Goal: Task Accomplishment & Management: Use online tool/utility

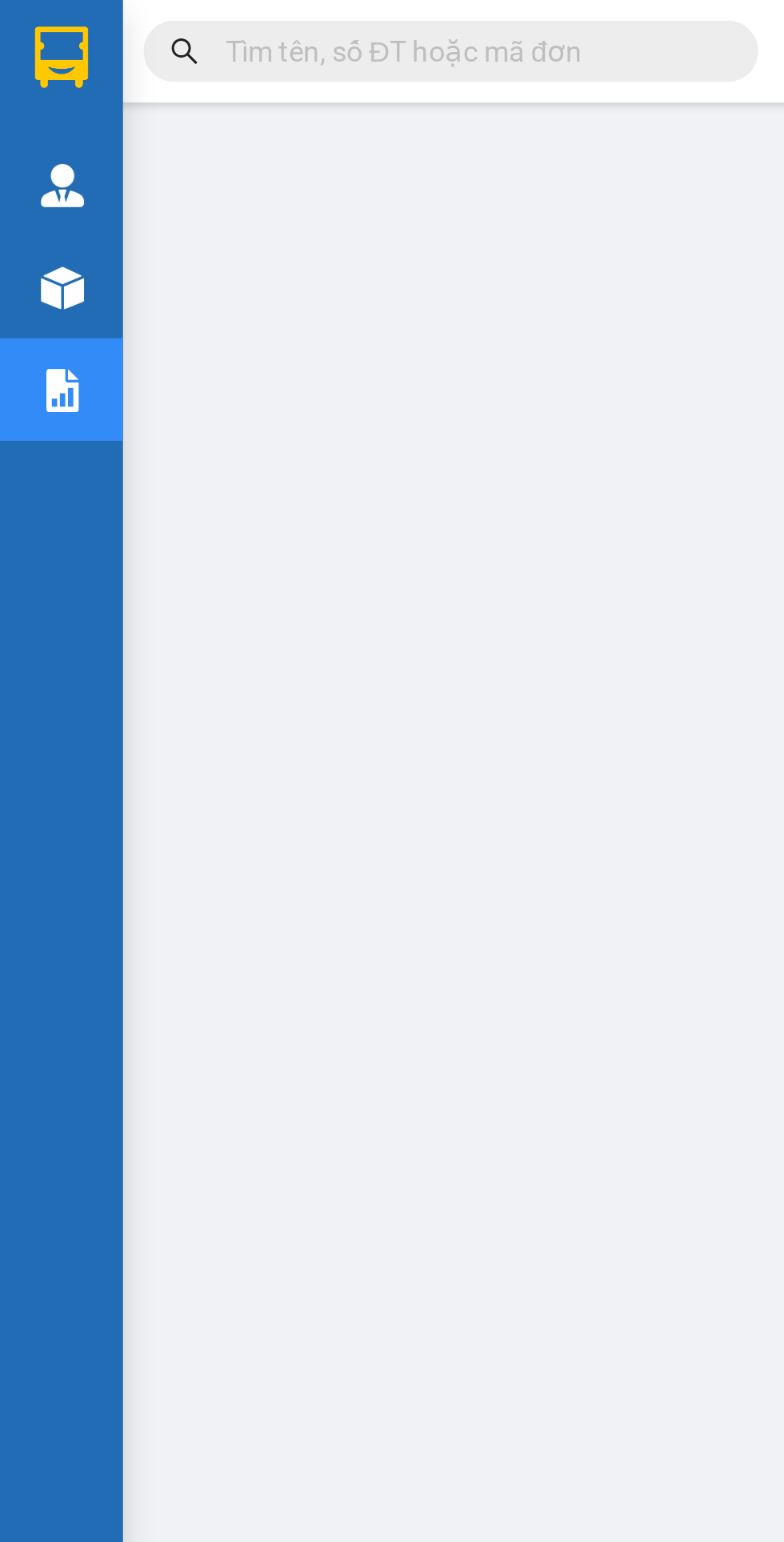
click at [18, 101] on div at bounding box center [24, 112] width 28 height 28
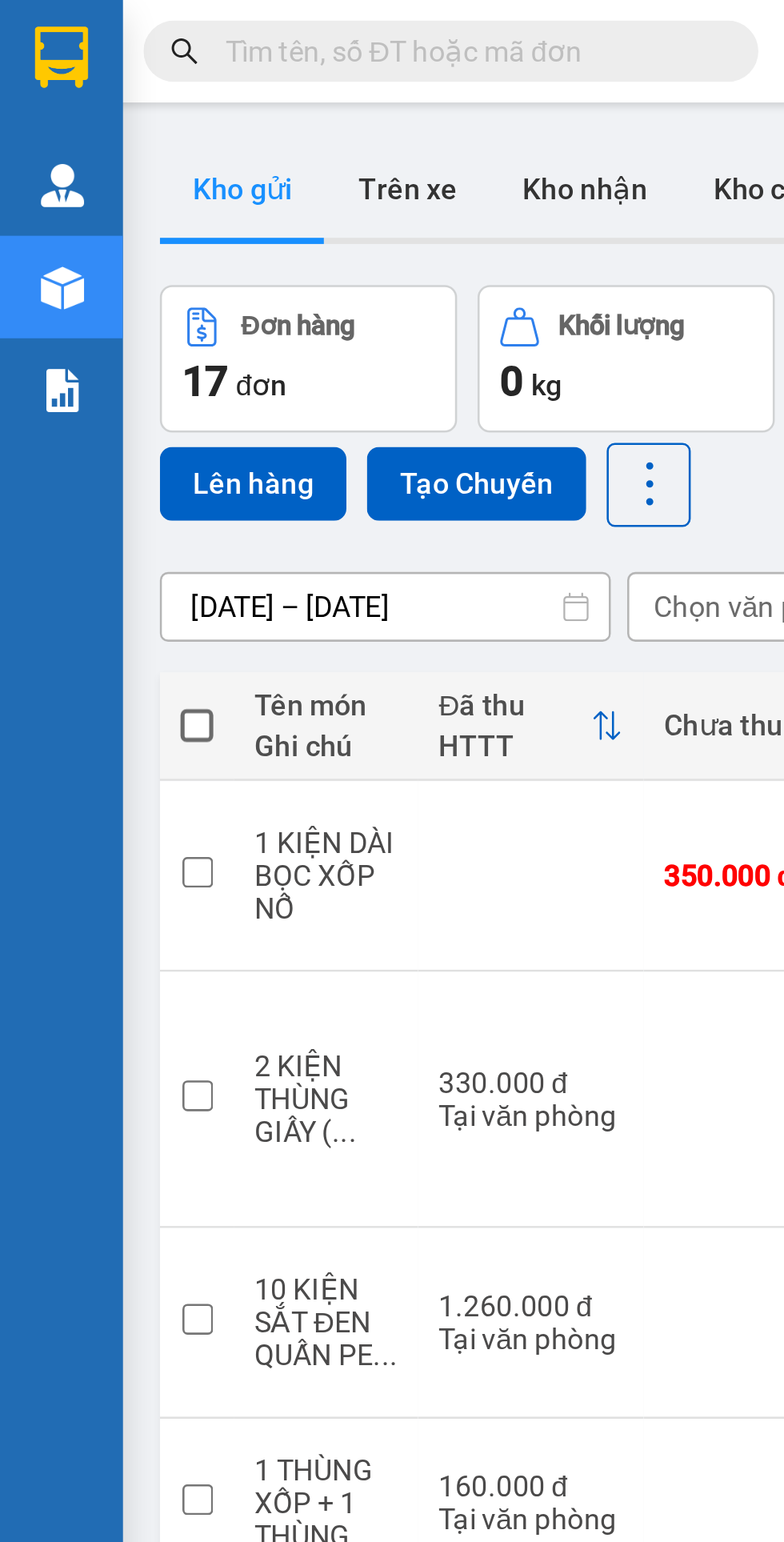
click at [184, 184] on button "Tạo Chuyến" at bounding box center [186, 189] width 86 height 29
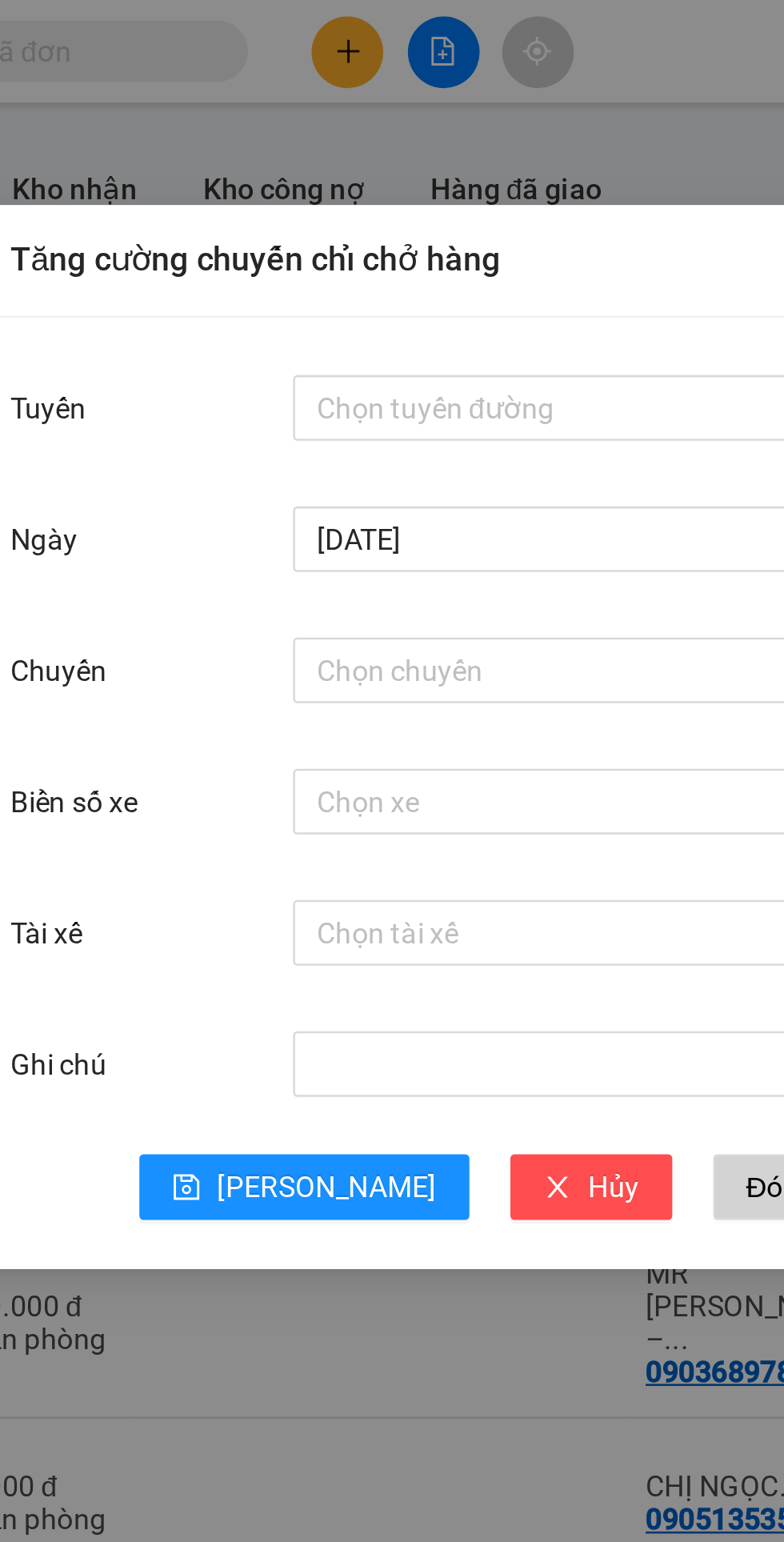
click at [388, 155] on input "Tuyến" at bounding box center [440, 159] width 237 height 24
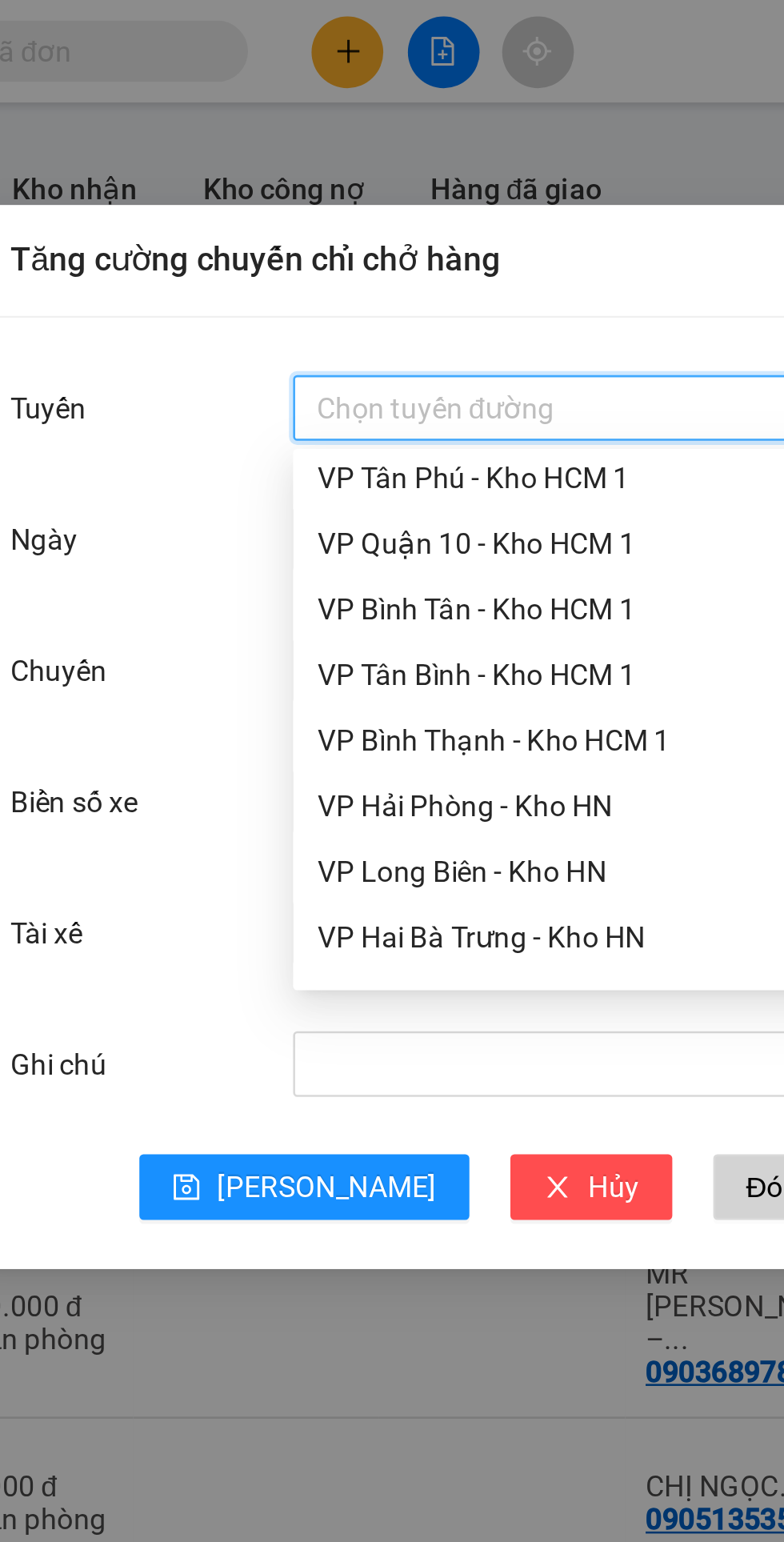
scroll to position [697, 0]
click at [414, 265] on div "VP Tân Bình - Kho HCM 1" at bounding box center [446, 264] width 248 height 18
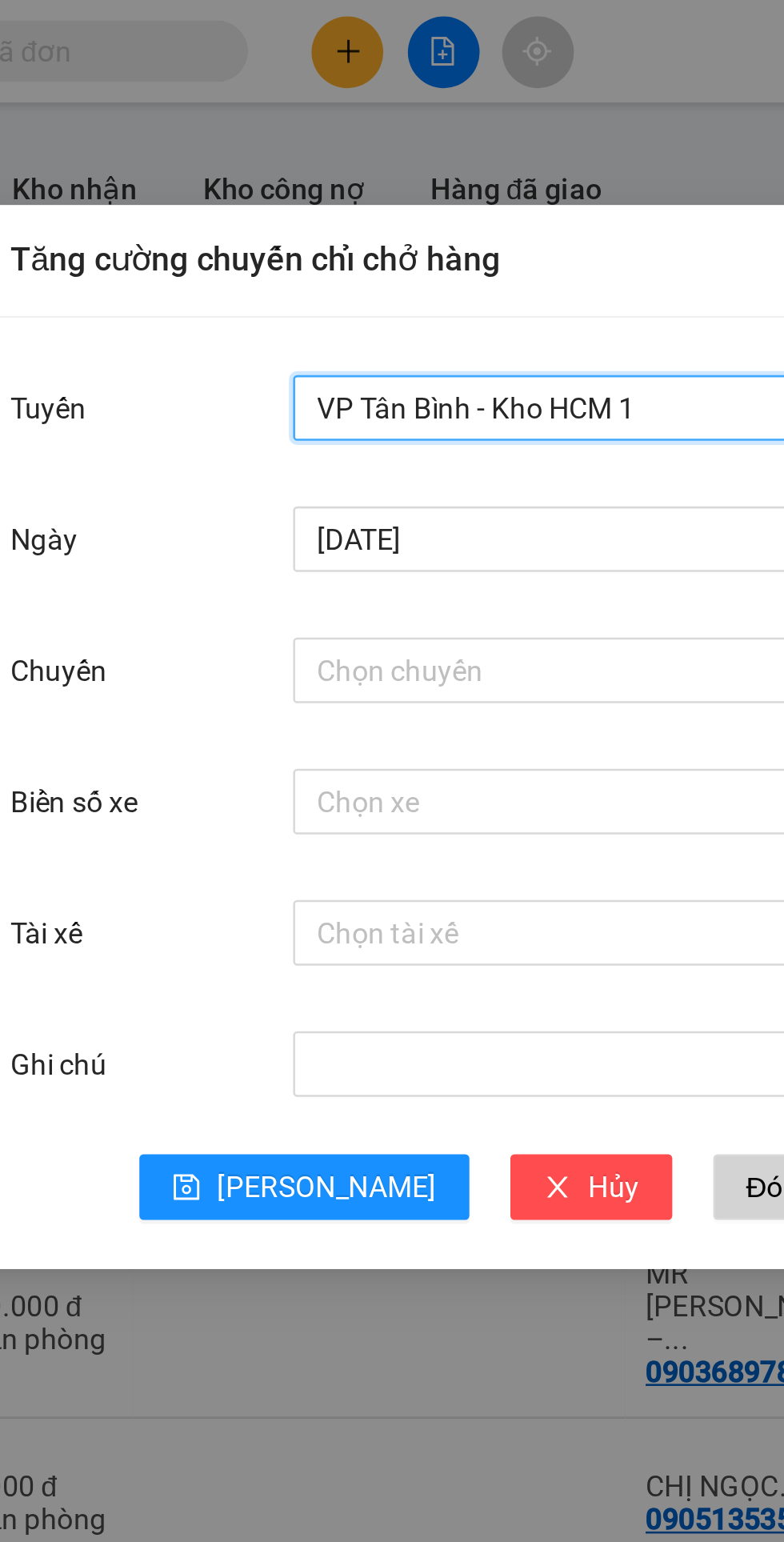
click at [400, 258] on input "Chuyến" at bounding box center [439, 262] width 234 height 18
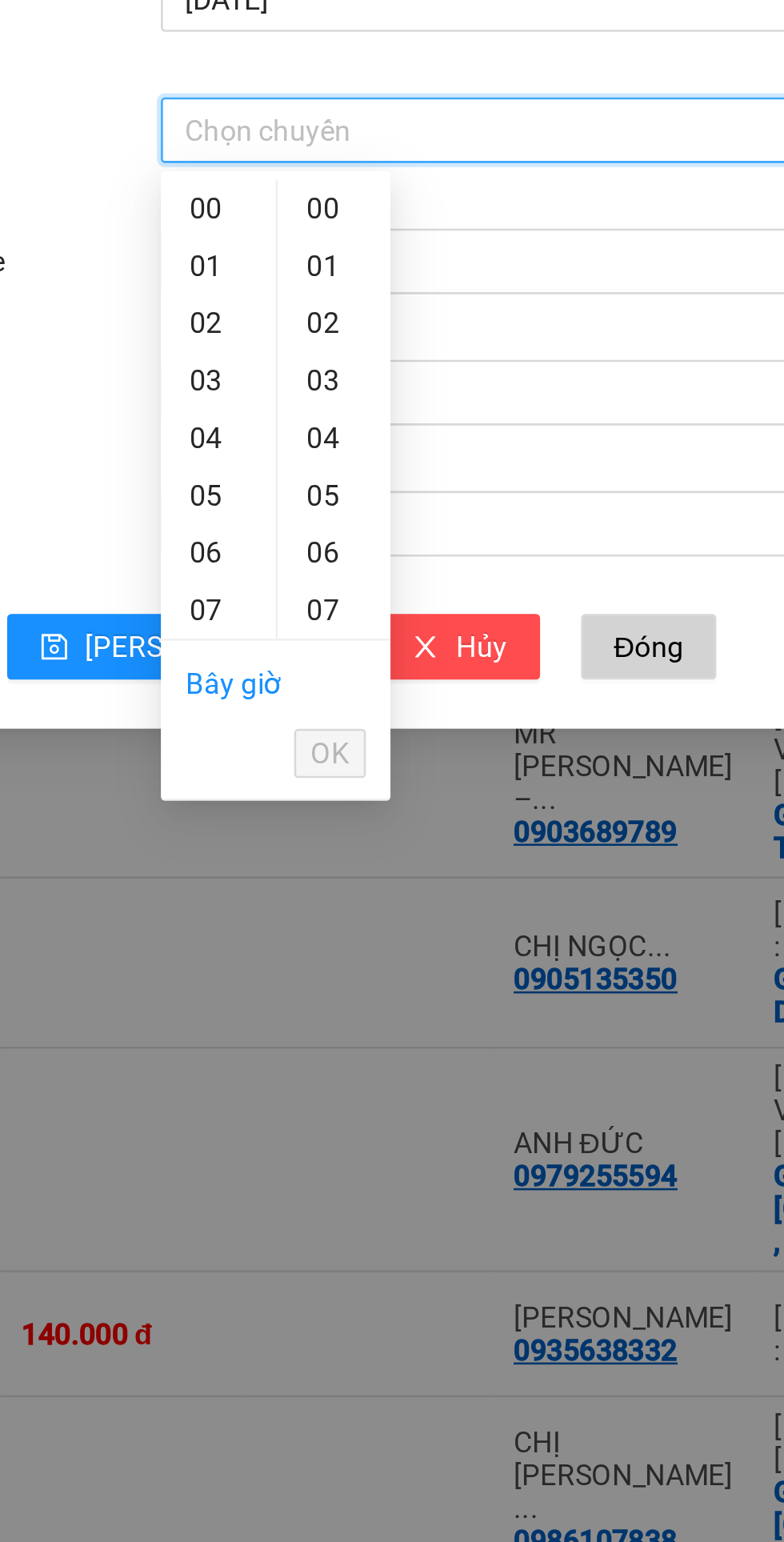
click at [342, 473] on link "Bây giờ" at bounding box center [342, 478] width 38 height 13
type input "22:08"
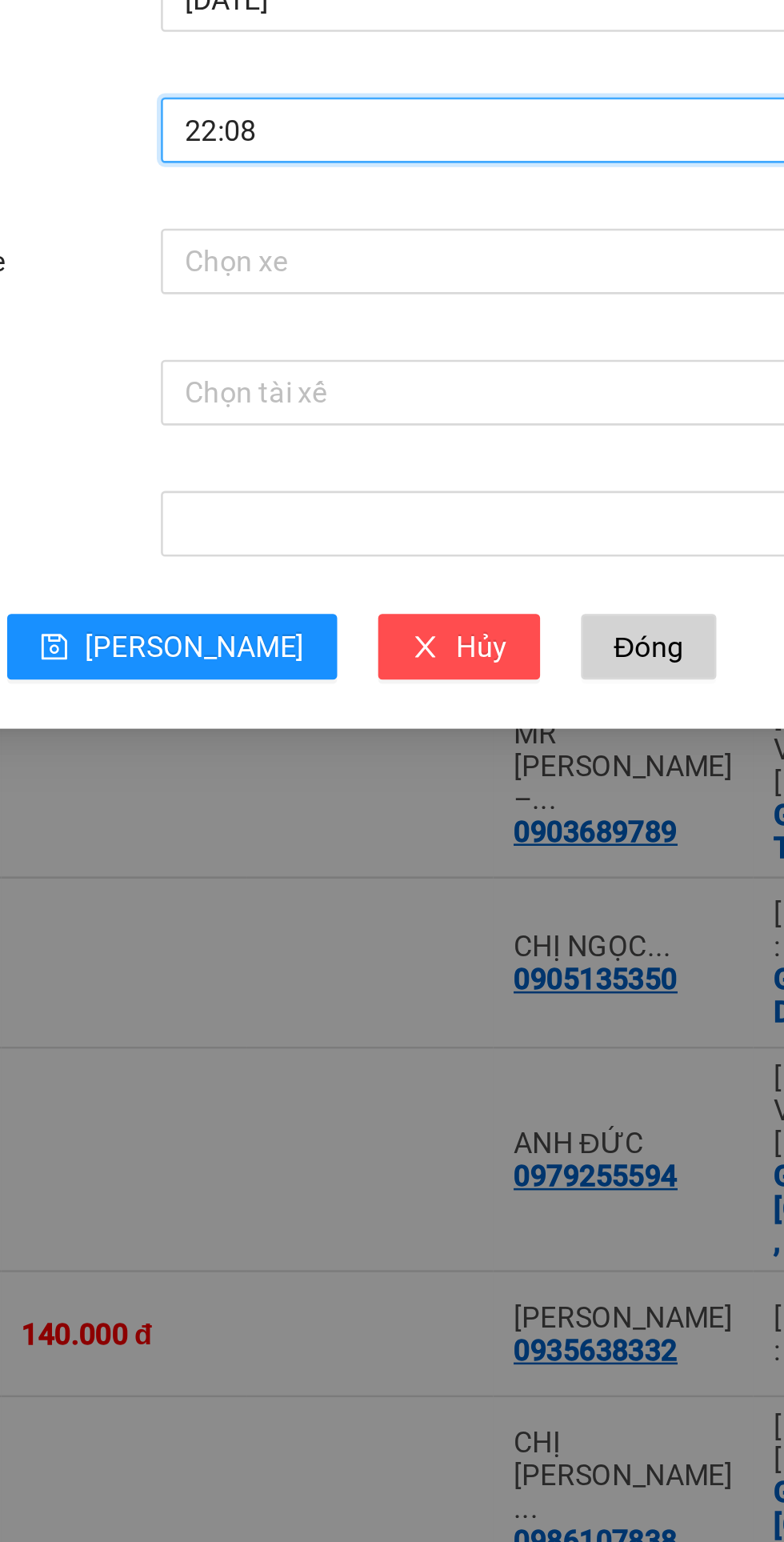
click at [427, 307] on input "Biển số xe" at bounding box center [440, 313] width 237 height 24
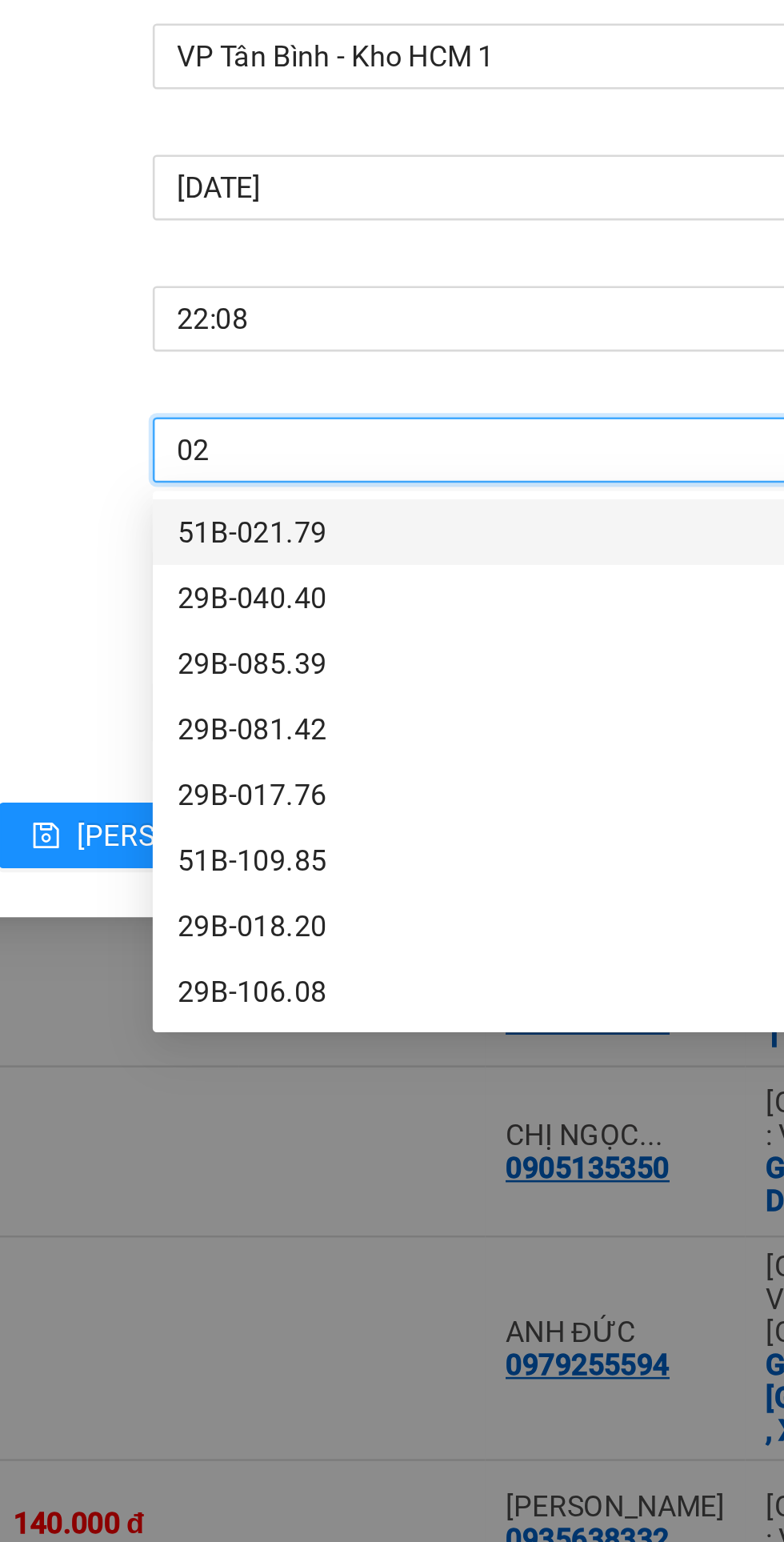
type input "023"
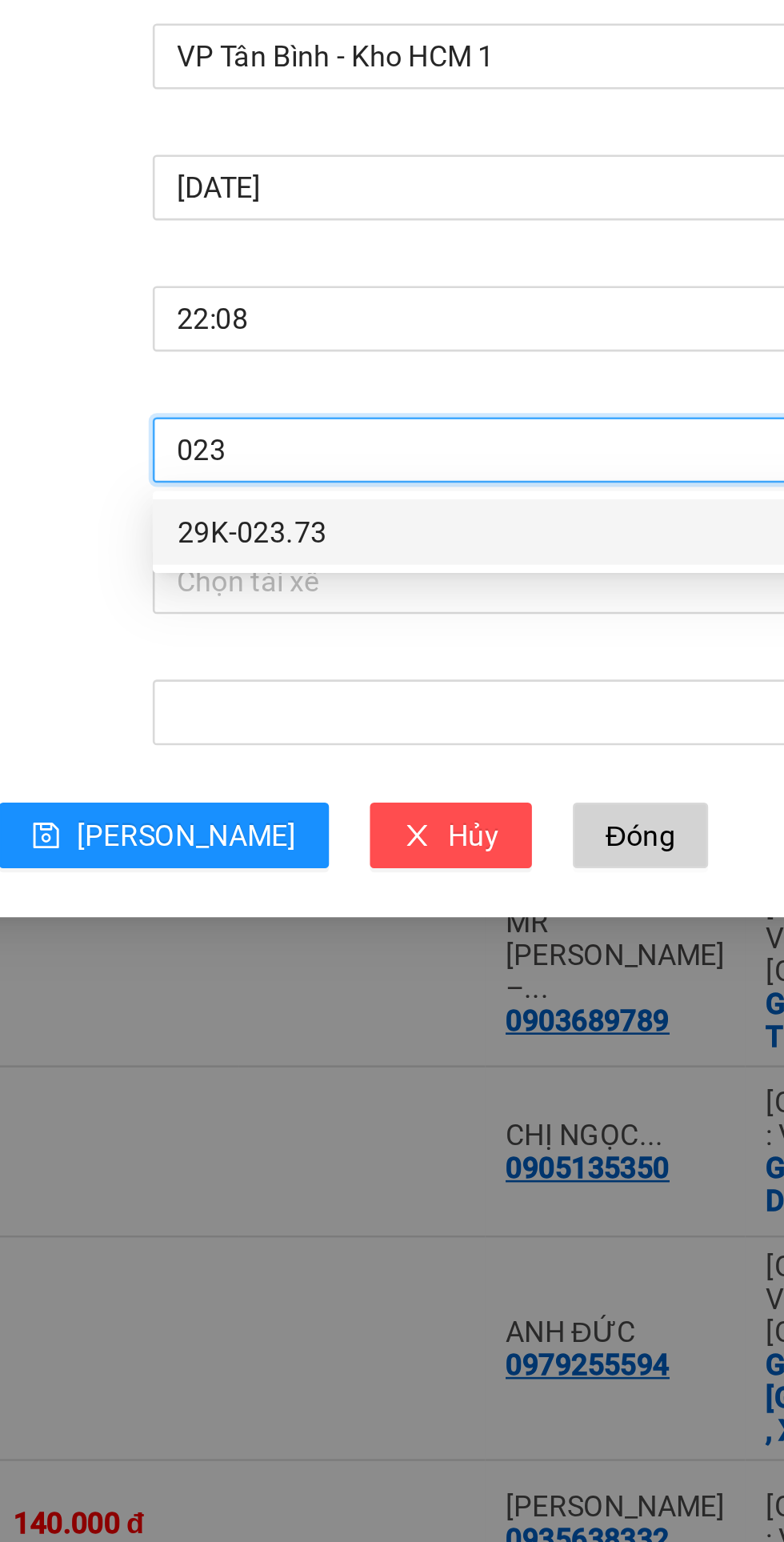
click at [416, 337] on div "29K-023.73" at bounding box center [446, 345] width 248 height 18
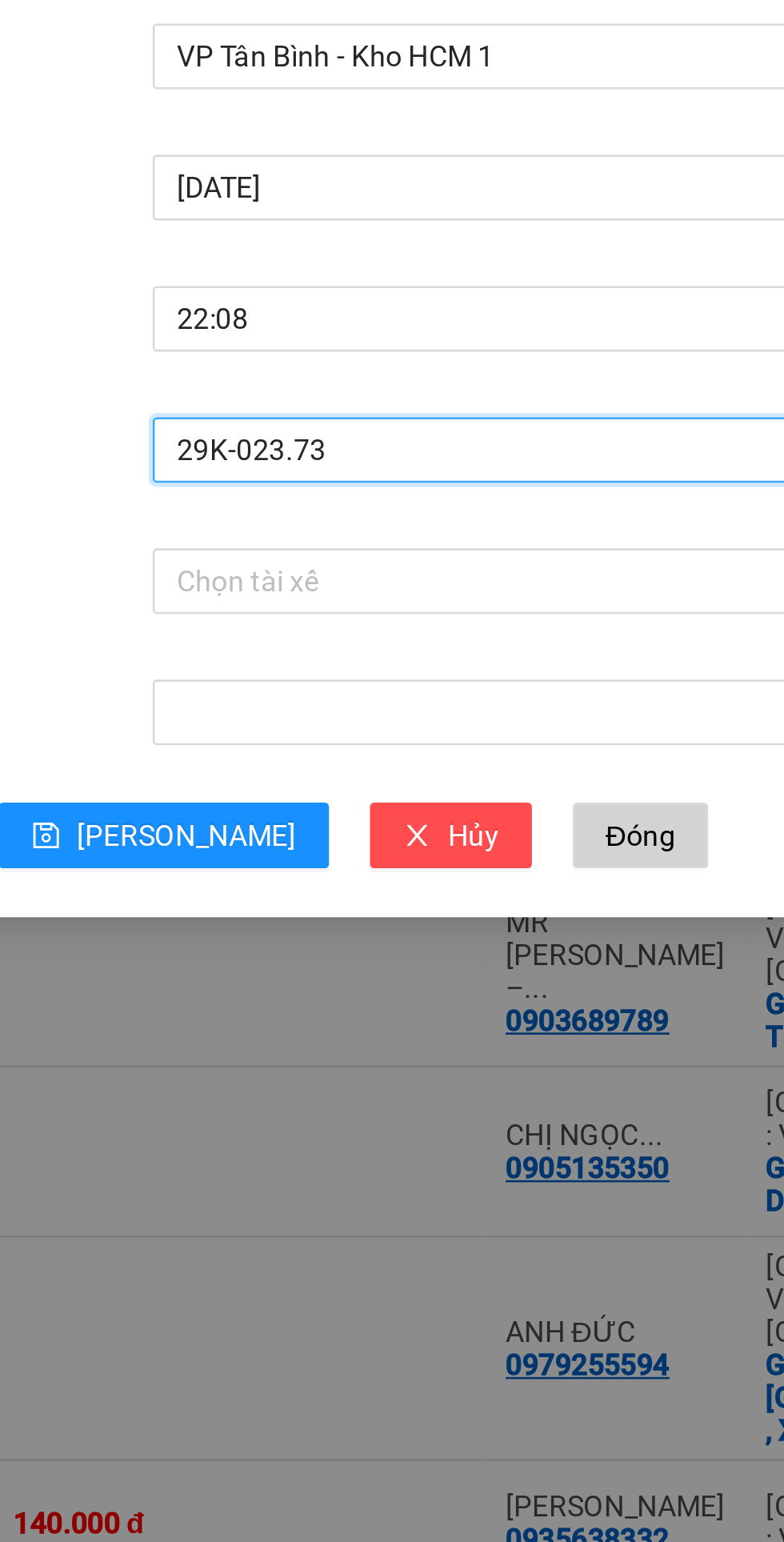
click at [416, 365] on input "Tài xế" at bounding box center [440, 364] width 237 height 24
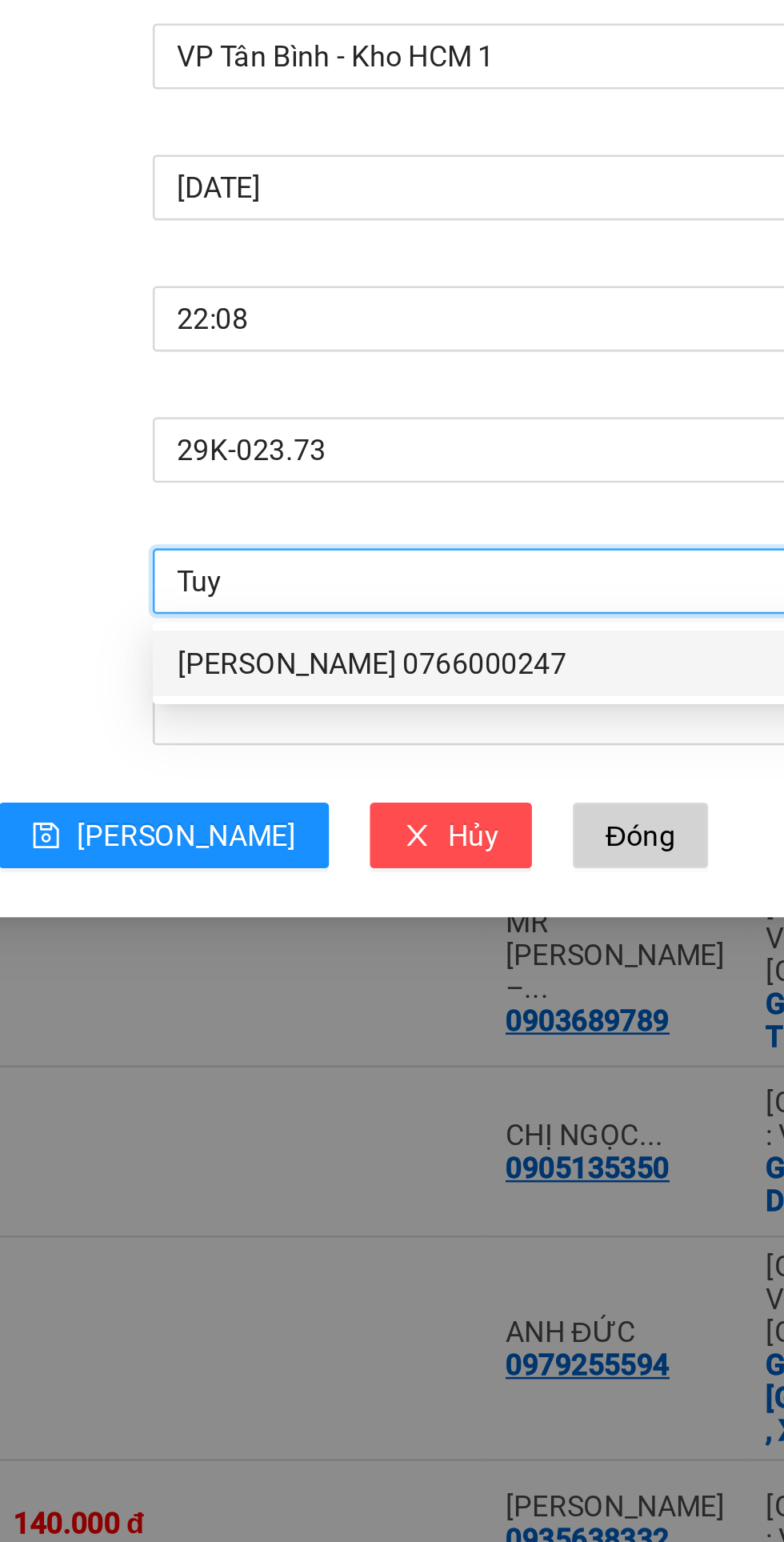
type input "Tuyê"
click at [427, 399] on div "[PERSON_NAME] 0766000247" at bounding box center [446, 396] width 248 height 18
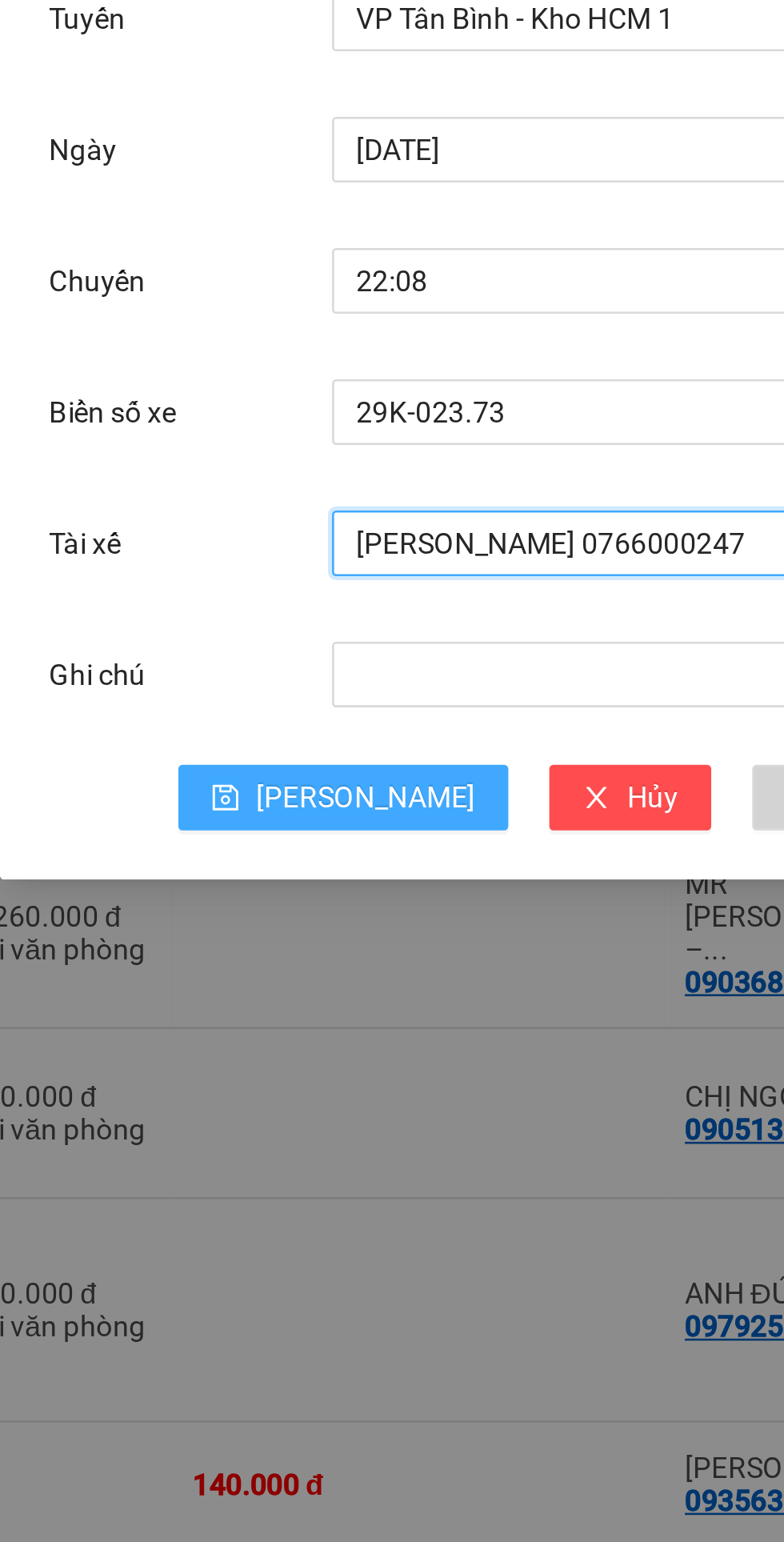
click at [325, 461] on span "[PERSON_NAME]" at bounding box center [327, 464] width 86 height 18
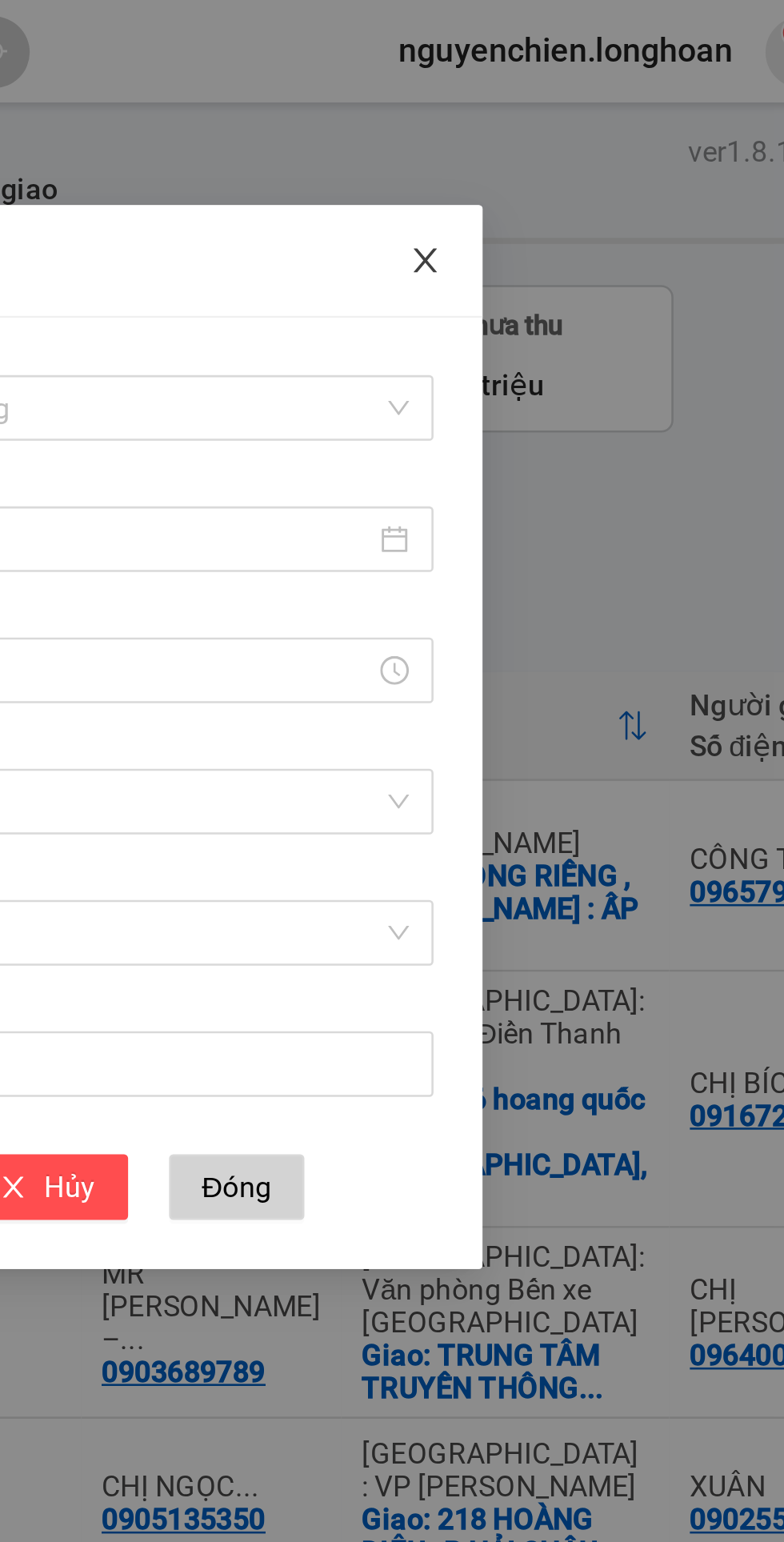
click at [576, 94] on span "Close" at bounding box center [577, 102] width 45 height 45
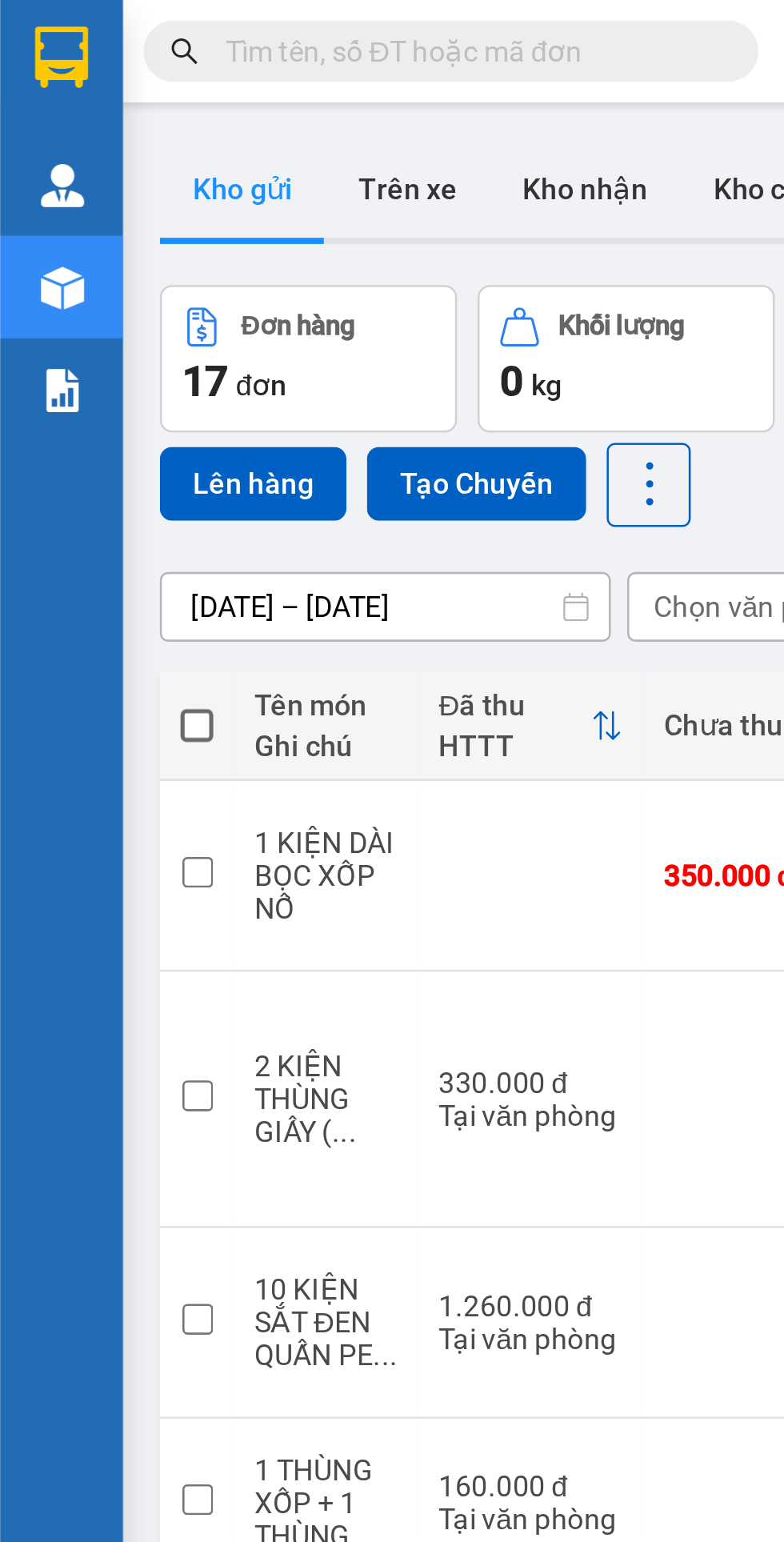
click at [75, 284] on span at bounding box center [76, 283] width 13 height 13
click at [77, 275] on input "checkbox" at bounding box center [77, 275] width 0 height 0
checkbox input "true"
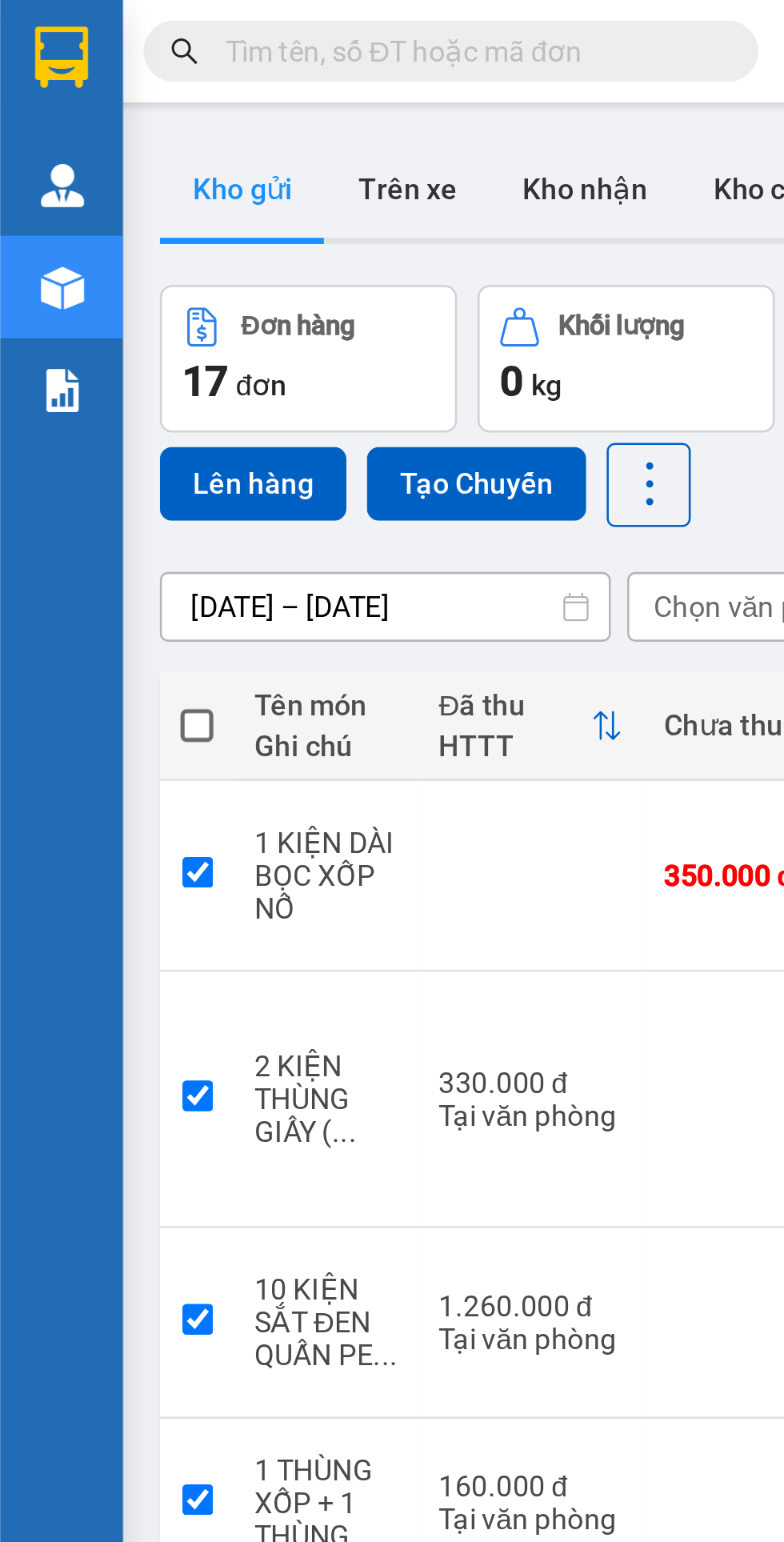
checkbox input "true"
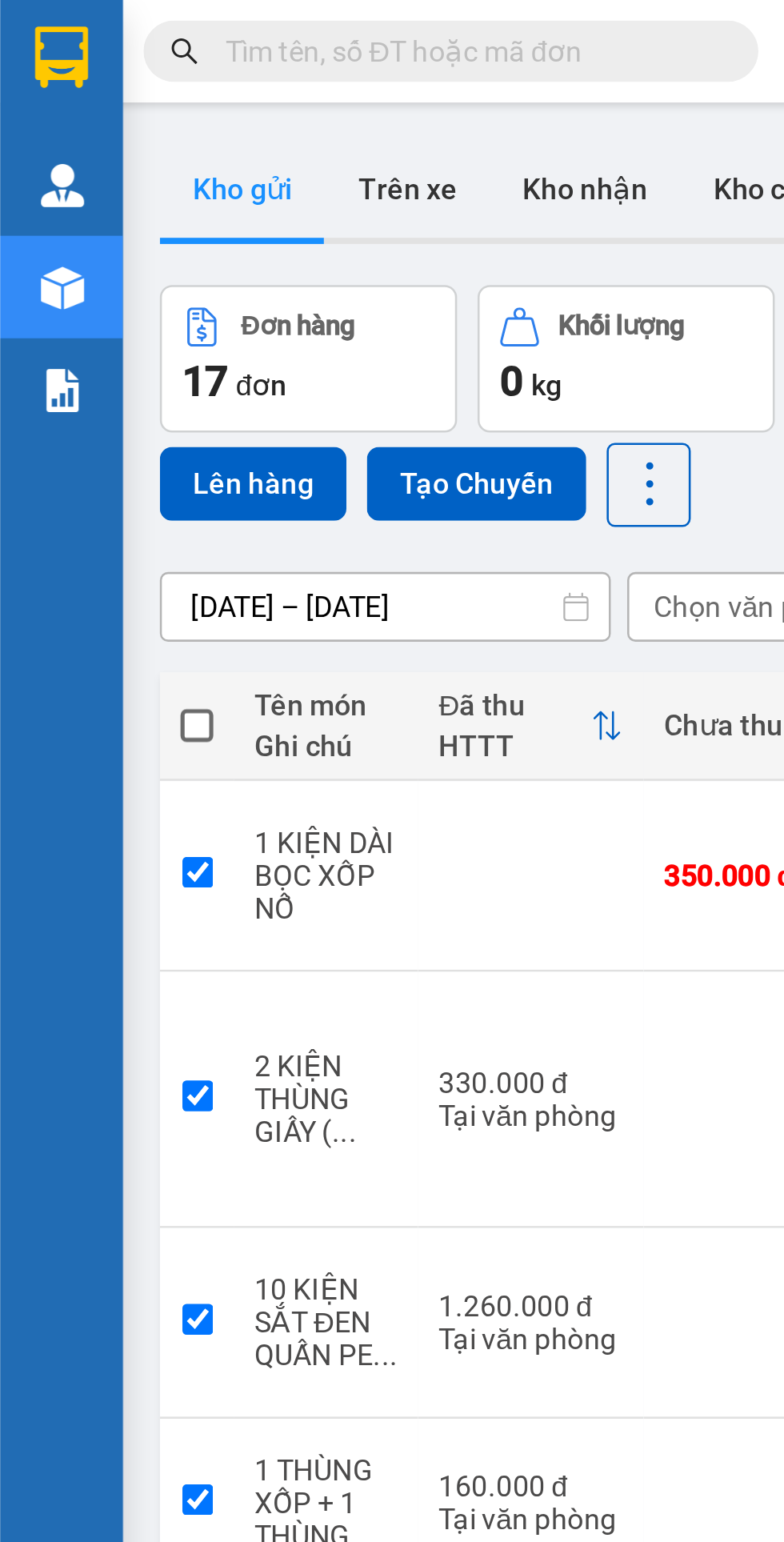
checkbox input "true"
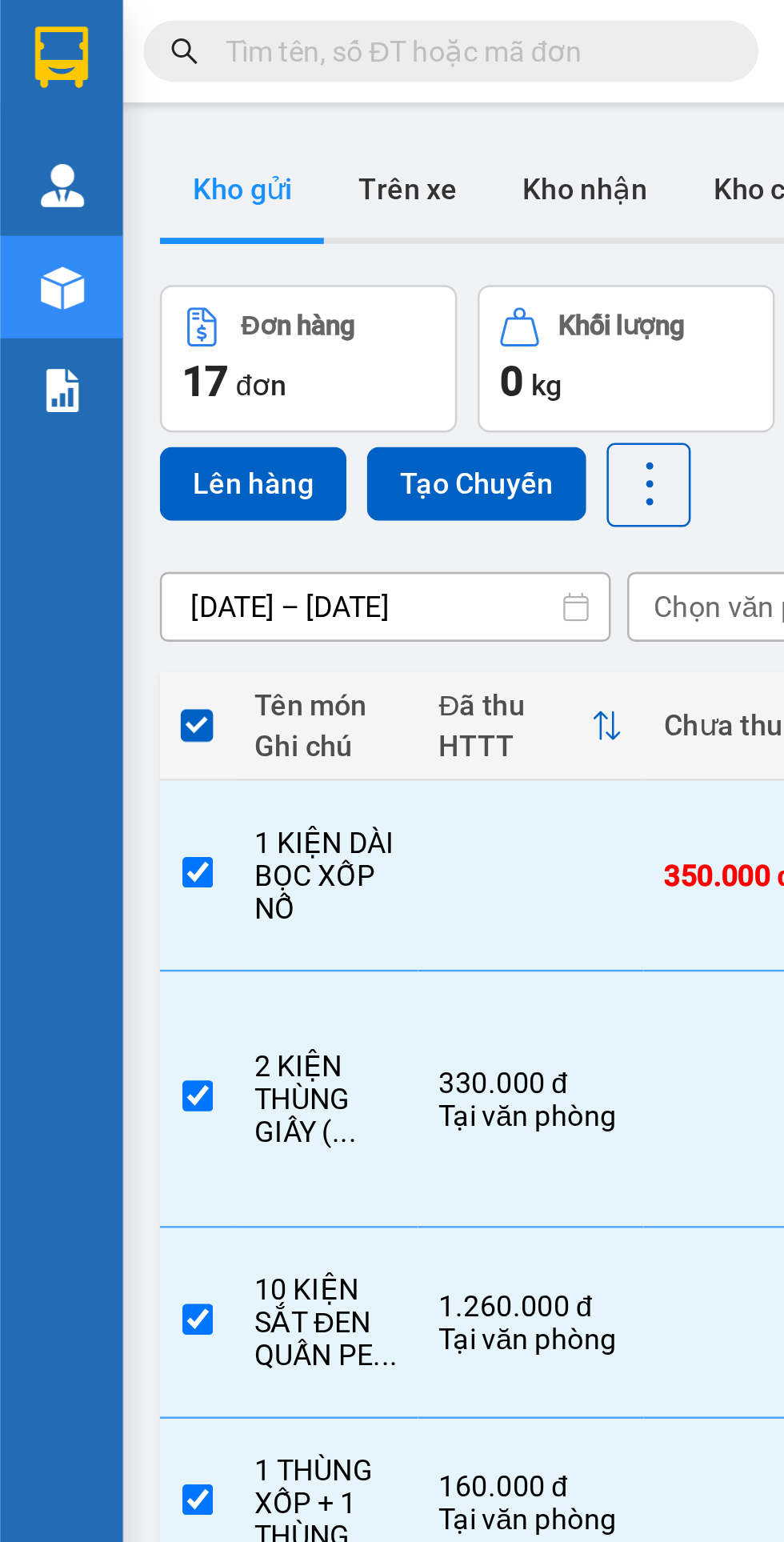
click at [106, 182] on button "Lên hàng" at bounding box center [98, 189] width 73 height 29
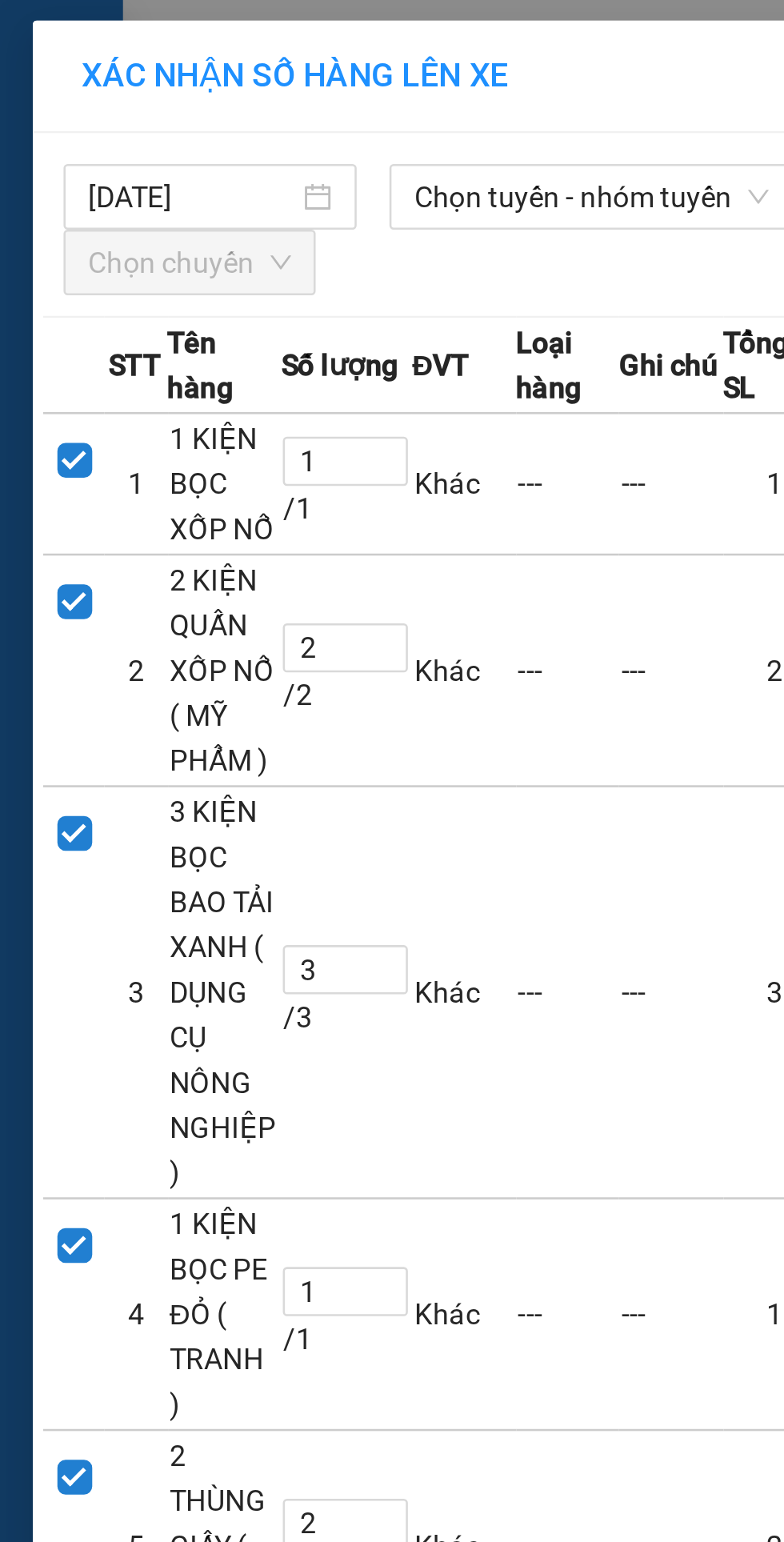
click at [219, 74] on span "Chọn tuyến - nhóm tuyến" at bounding box center [231, 77] width 139 height 24
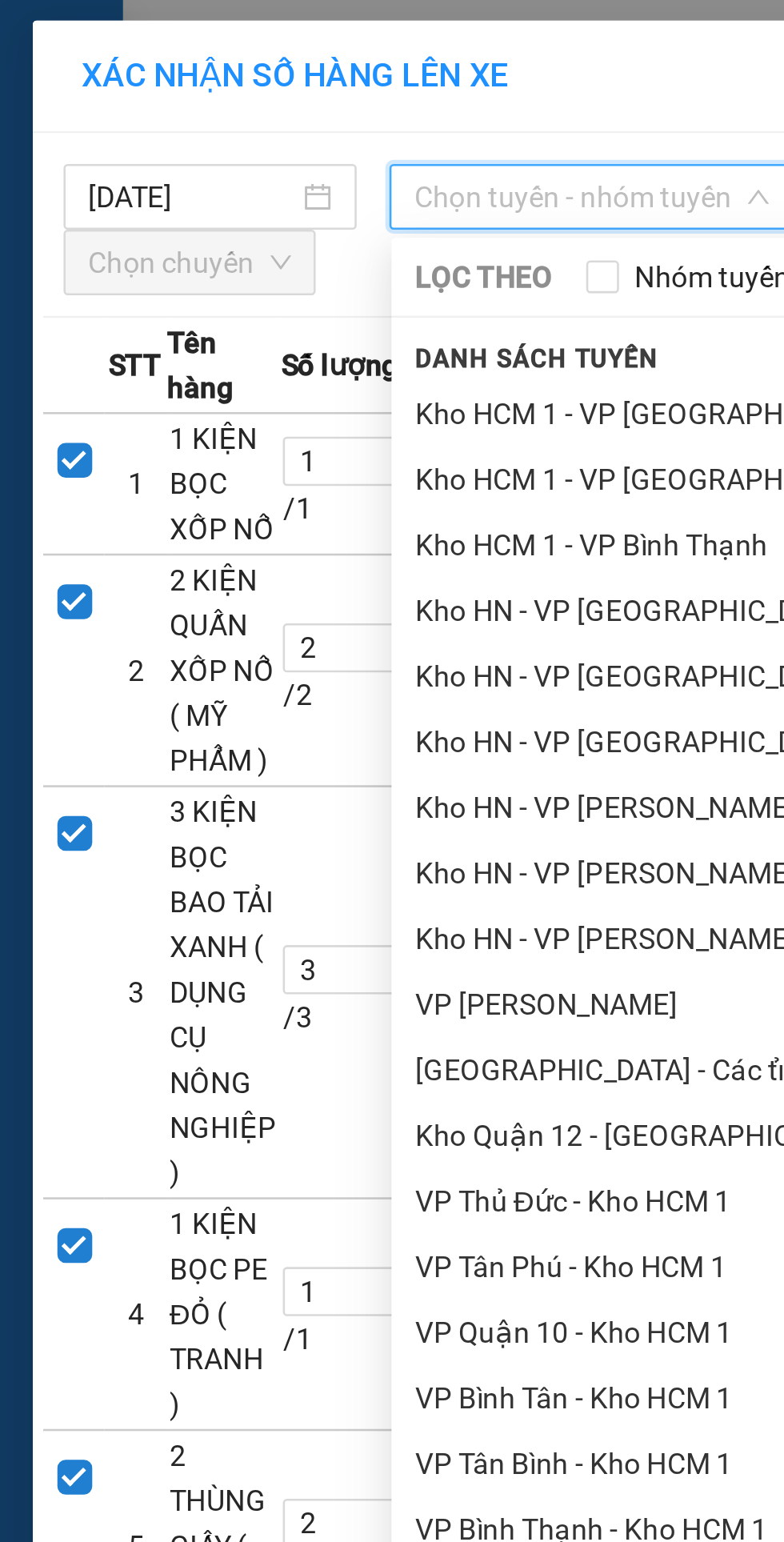
scroll to position [365, 0]
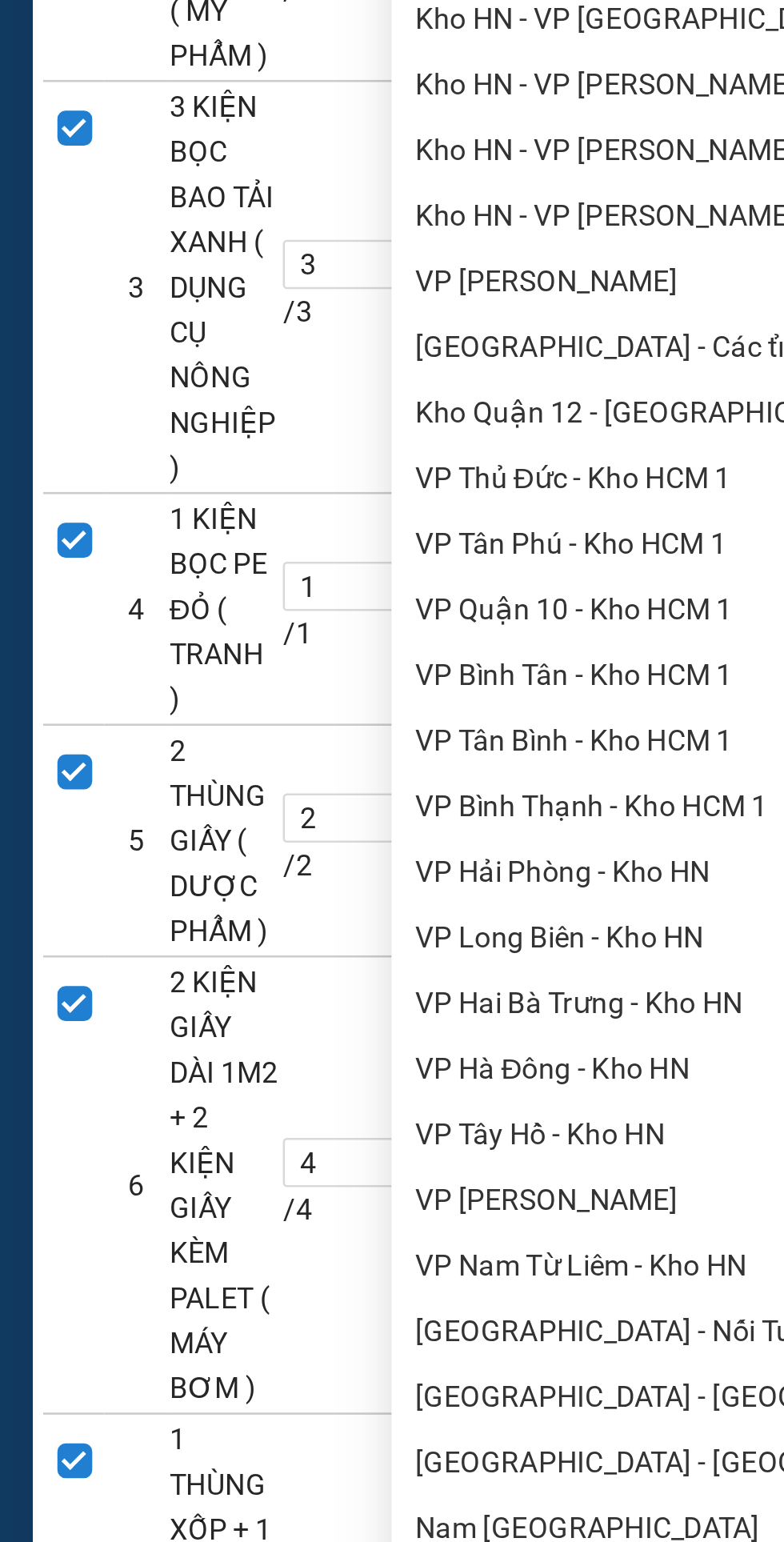
click at [211, 564] on li "VP Tân Bình - Kho HCM 1" at bounding box center [337, 565] width 368 height 26
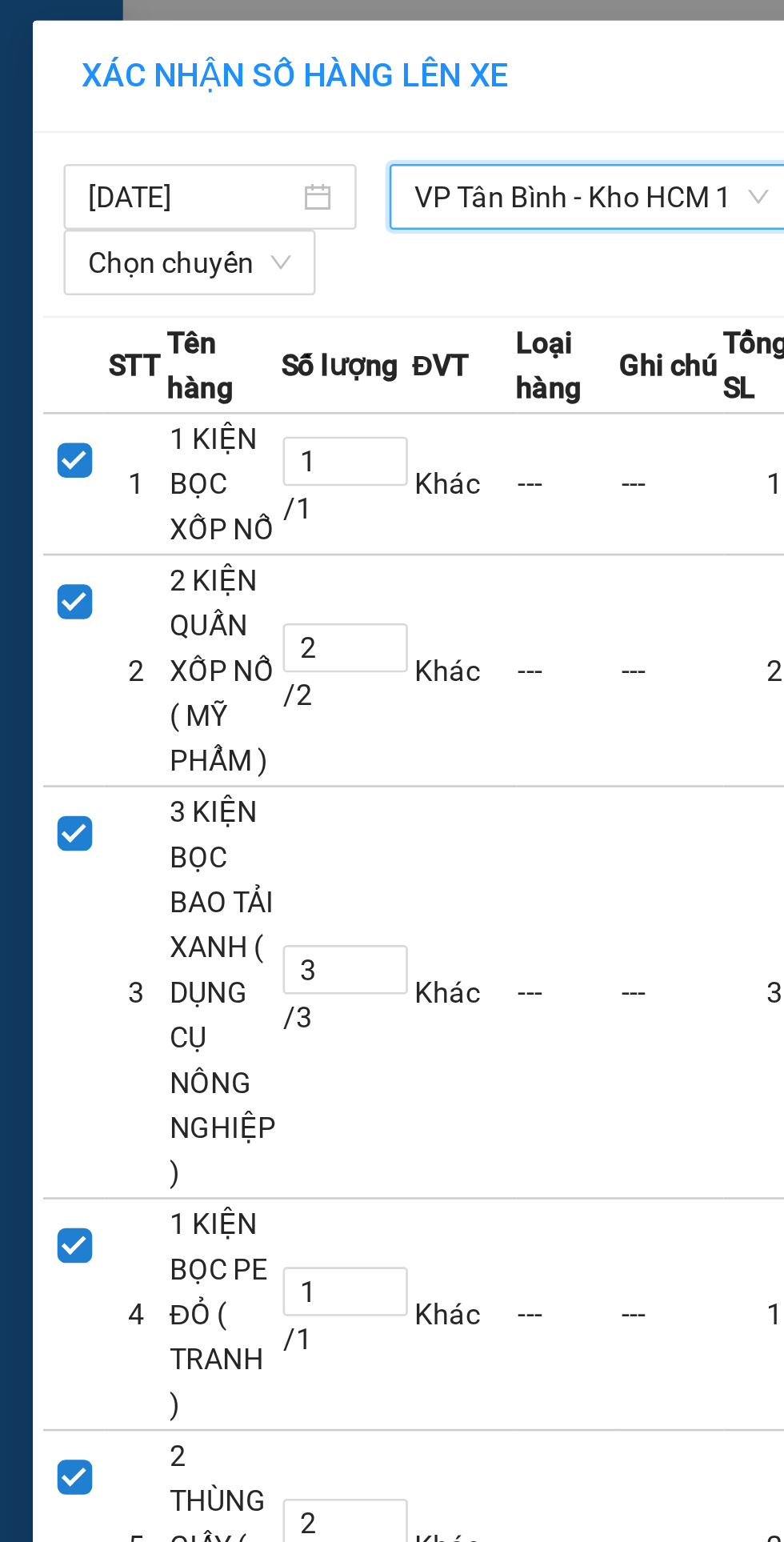
click at [84, 103] on span "Chọn chuyến" at bounding box center [73, 102] width 79 height 24
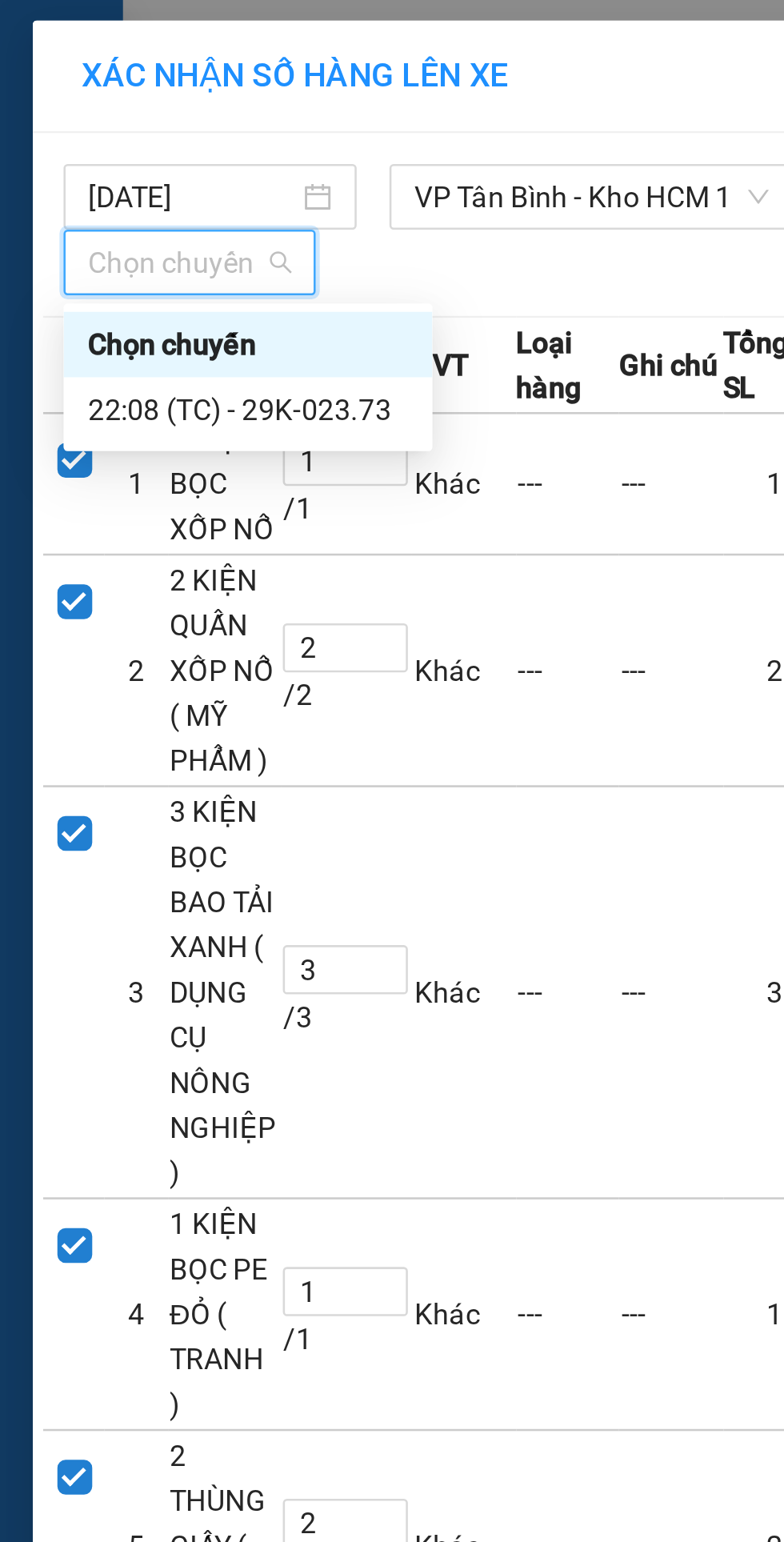
click at [130, 163] on div "22:08 (TC) - 29K-023.73" at bounding box center [96, 160] width 125 height 18
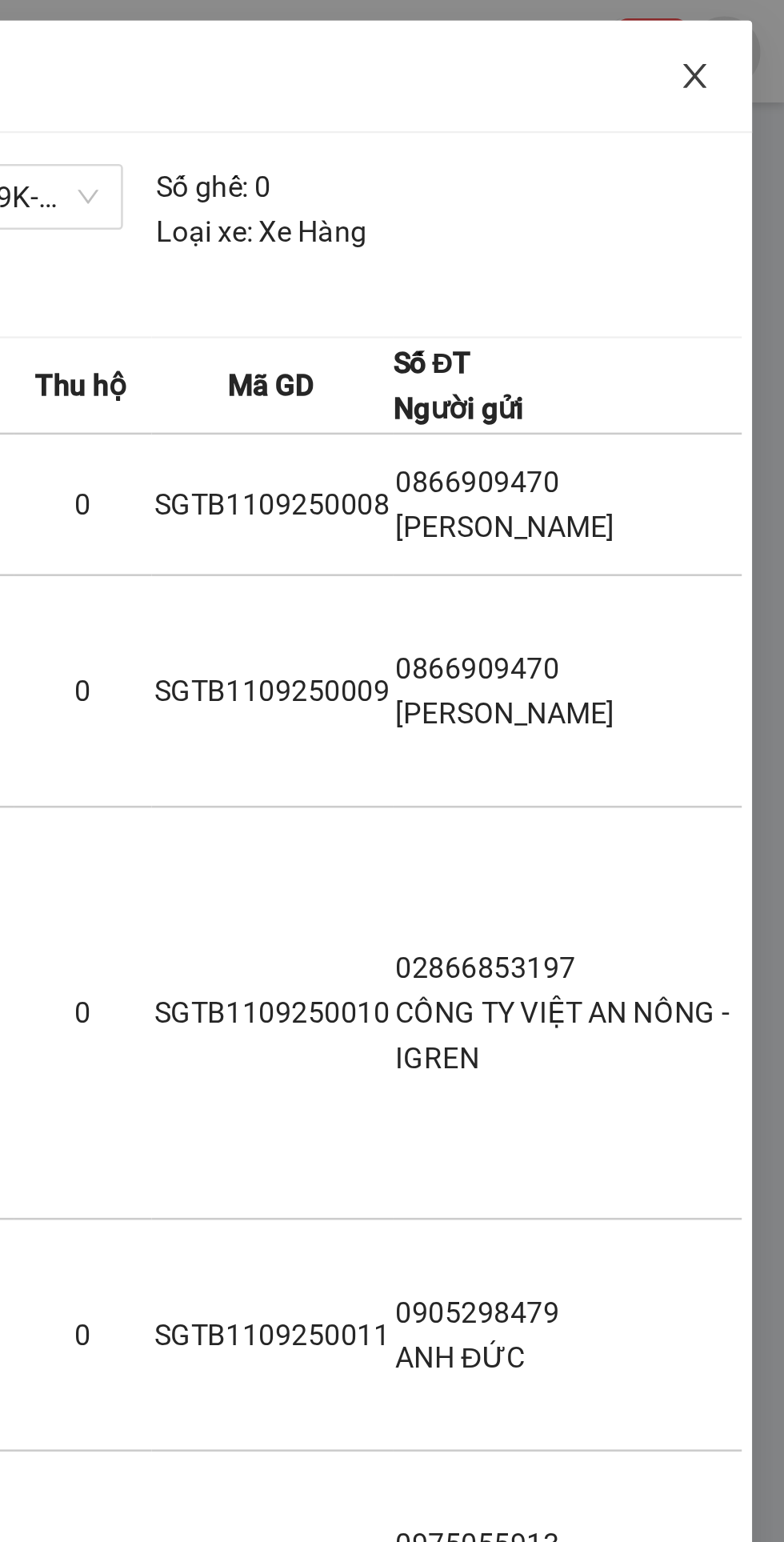
click at [744, 28] on icon "close" at bounding box center [748, 29] width 13 height 13
click at [274, 27] on input "text" at bounding box center [182, 20] width 189 height 18
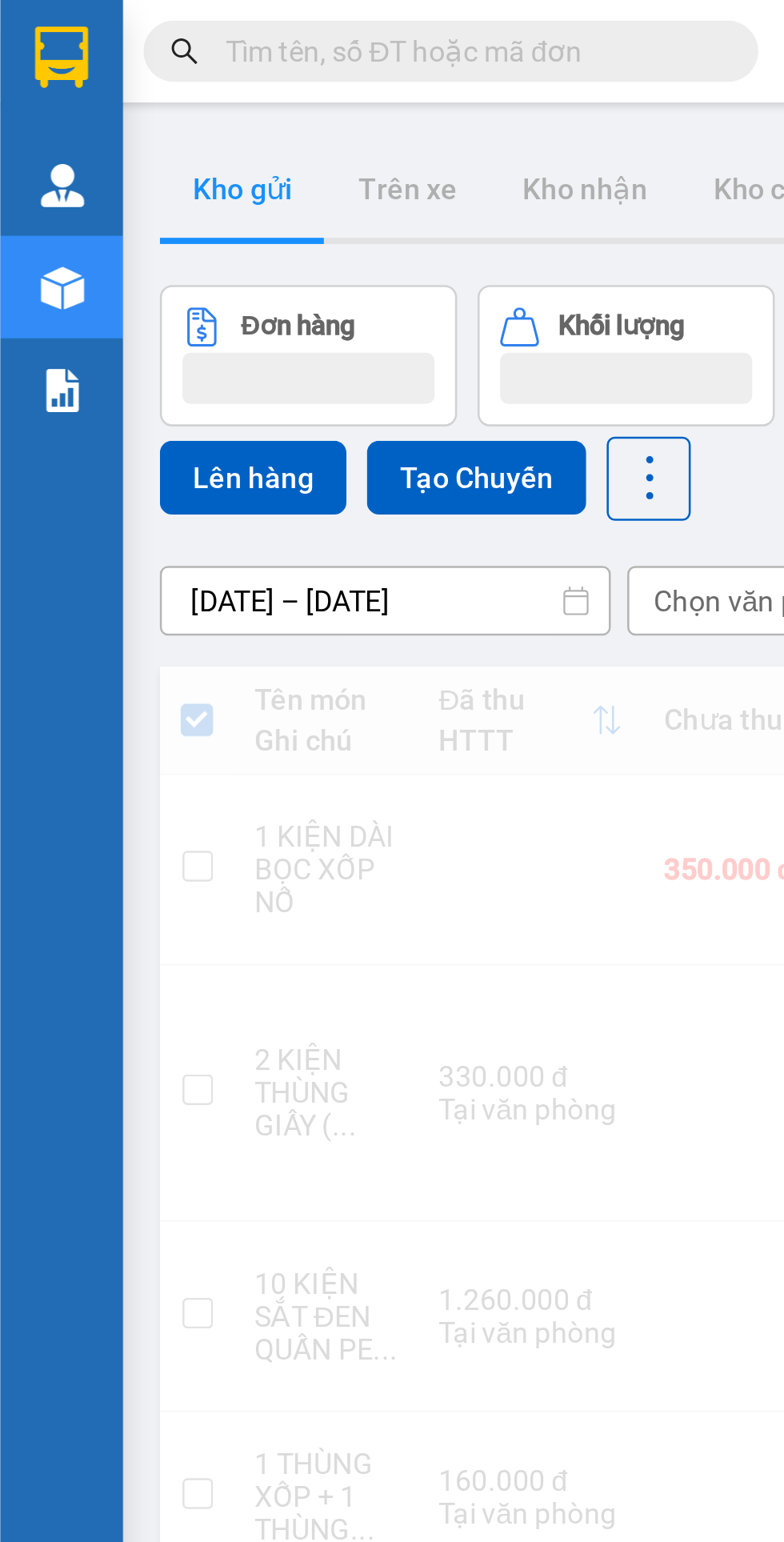
click at [270, 26] on input "text" at bounding box center [182, 20] width 189 height 18
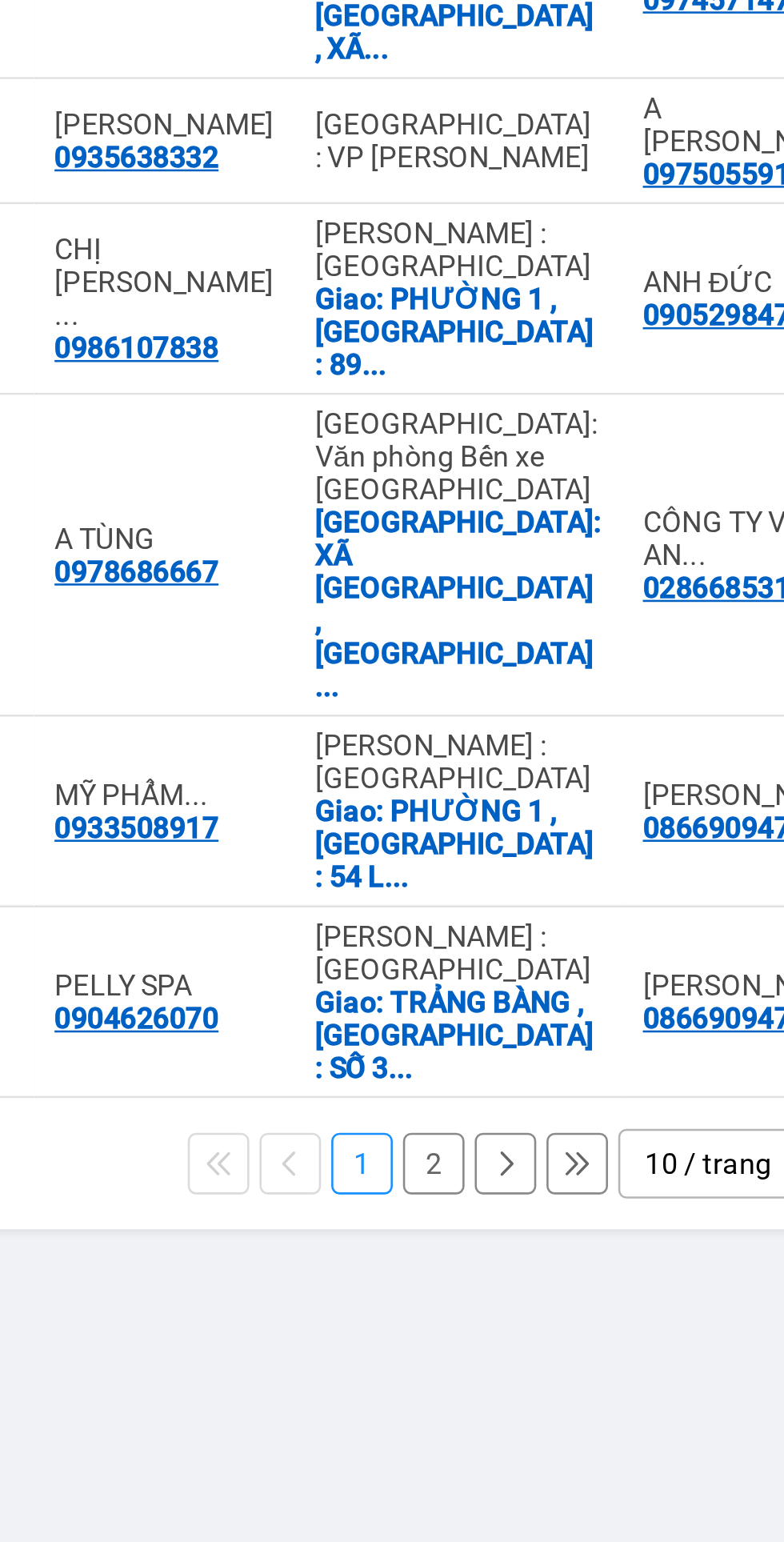
click at [693, 1122] on div "10 / trang" at bounding box center [702, 1130] width 50 height 16
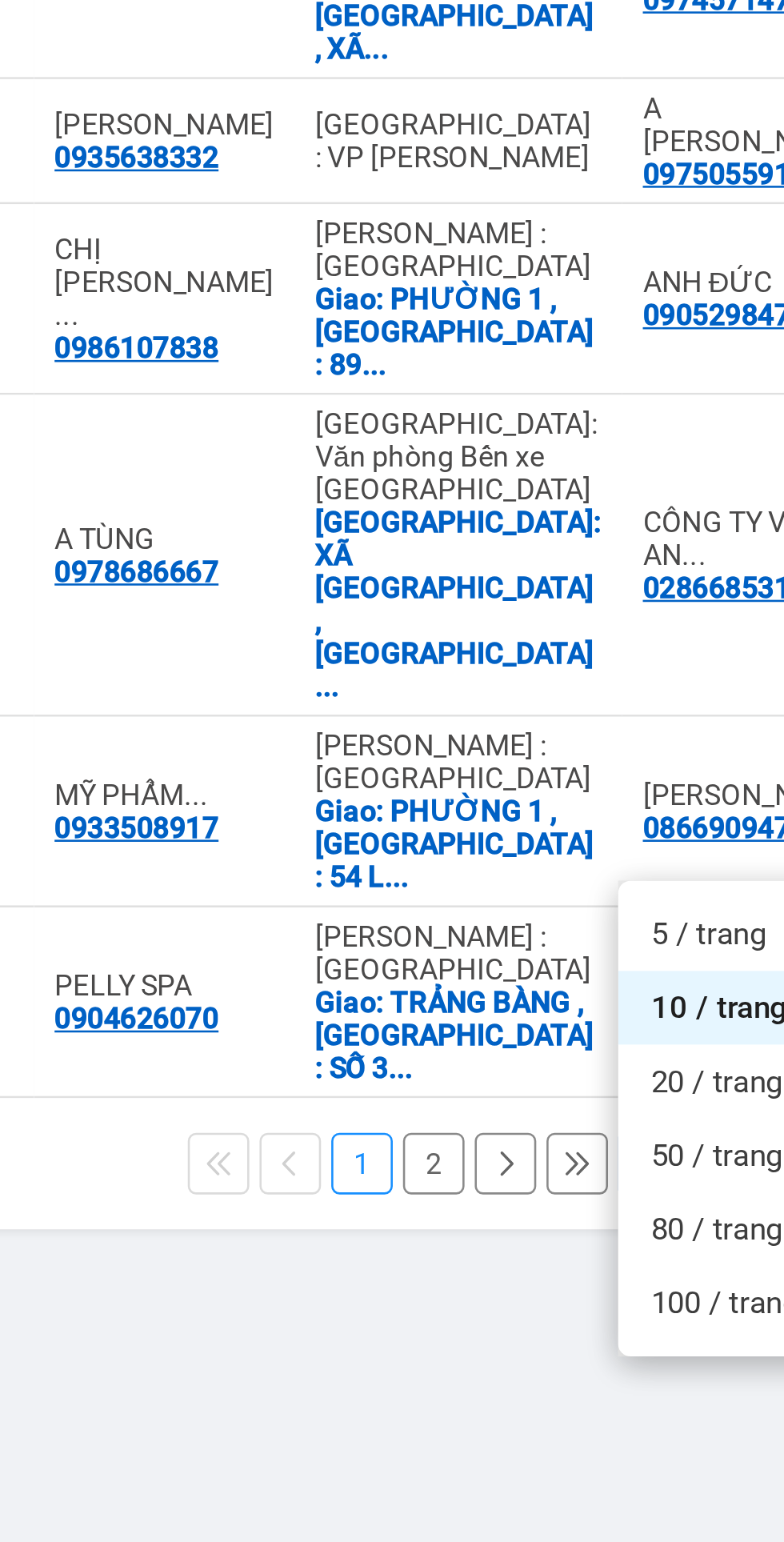
click at [692, 1090] on span "20 / trang" at bounding box center [705, 1098] width 51 height 16
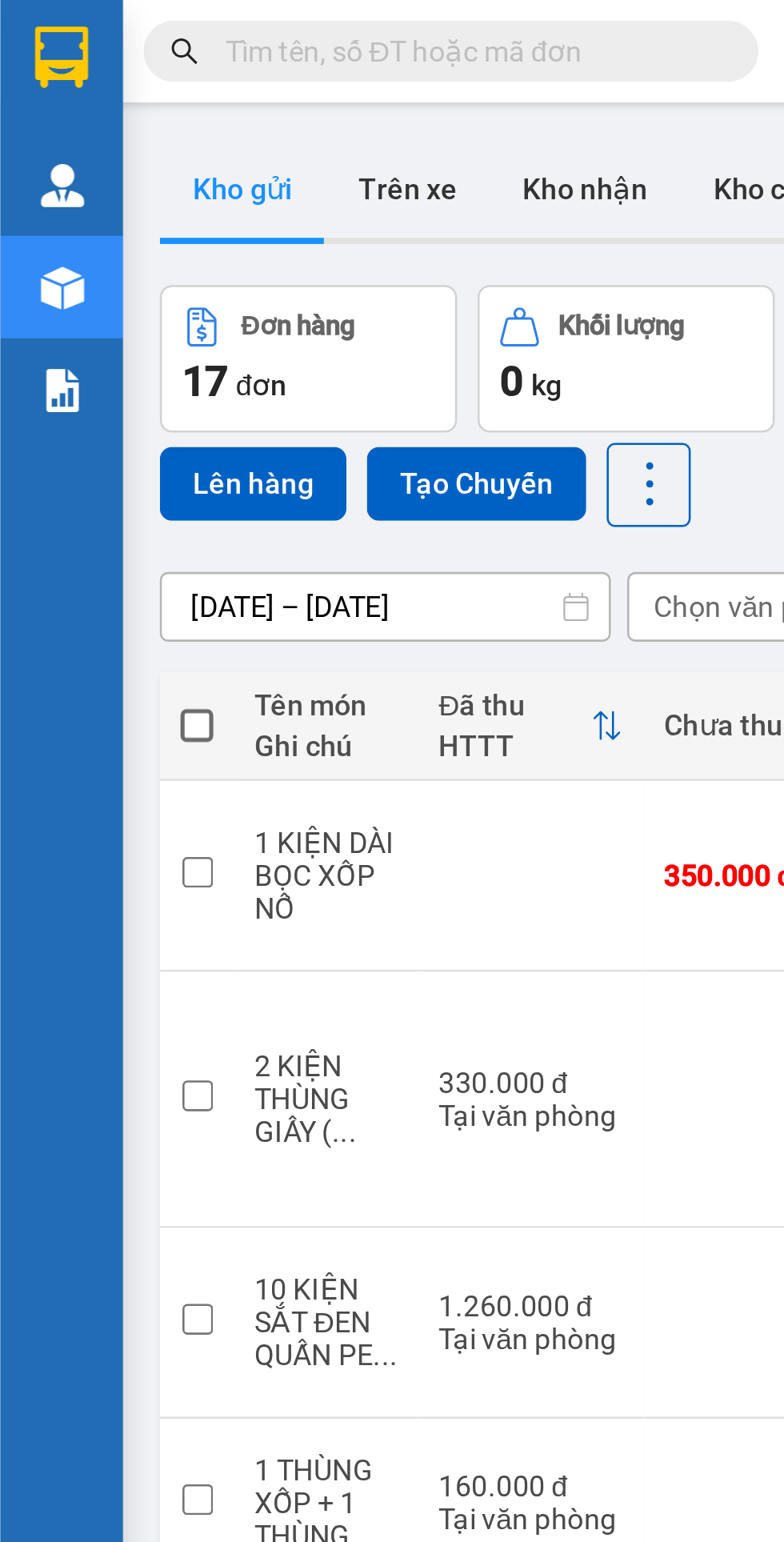
click at [74, 280] on span at bounding box center [76, 283] width 13 height 13
click at [77, 275] on input "checkbox" at bounding box center [77, 275] width 0 height 0
checkbox input "true"
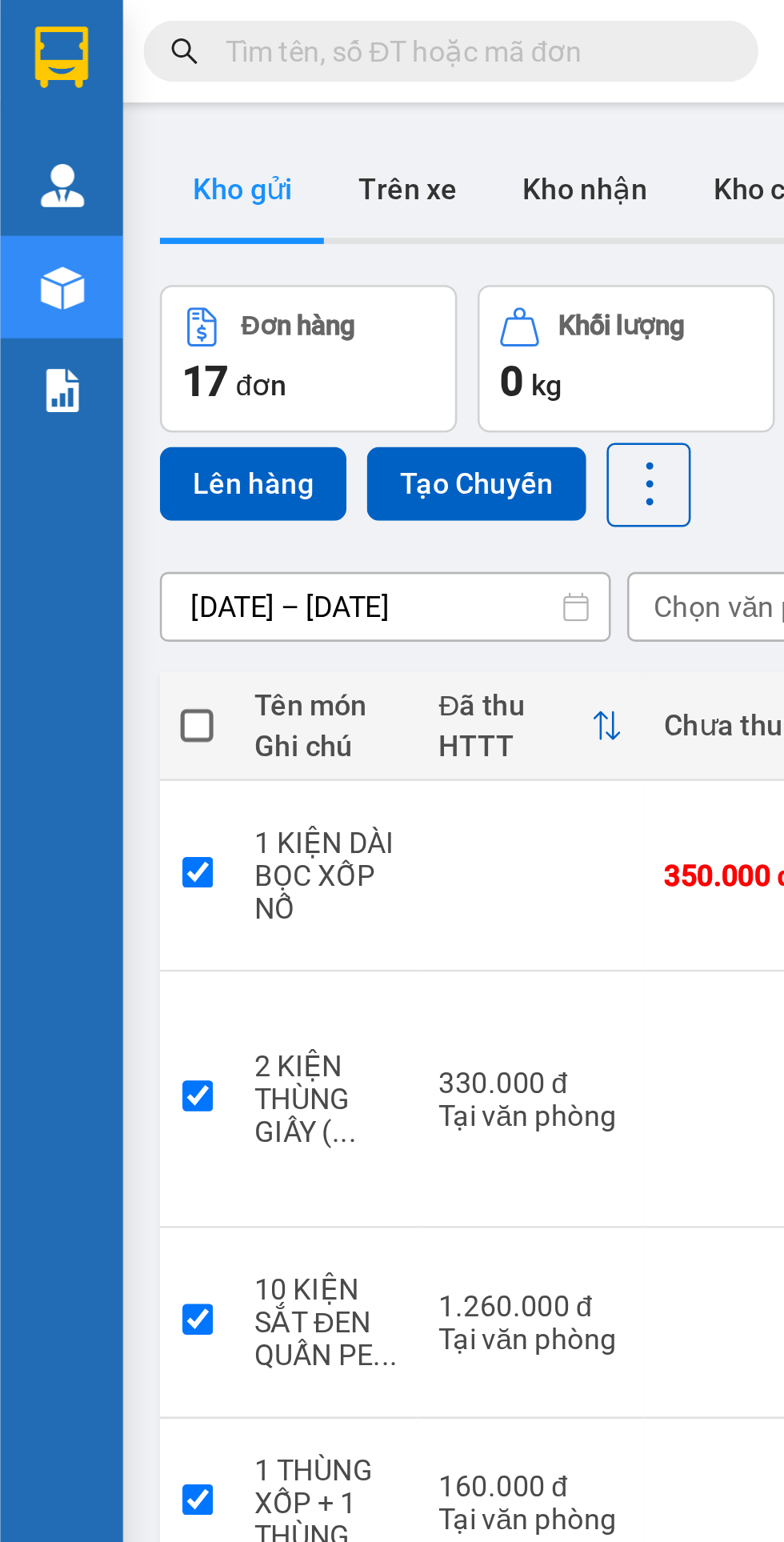
checkbox input "true"
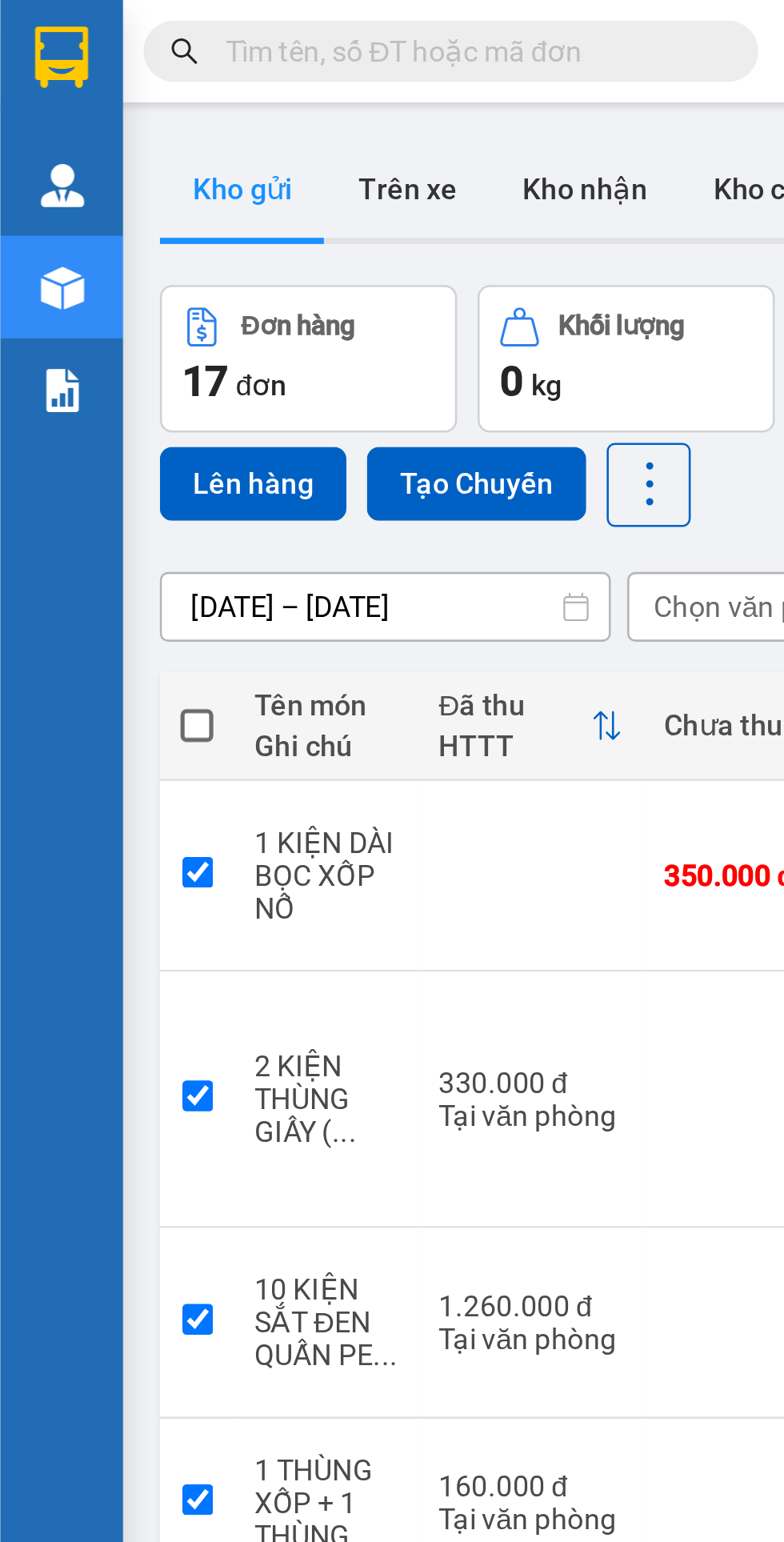
checkbox input "true"
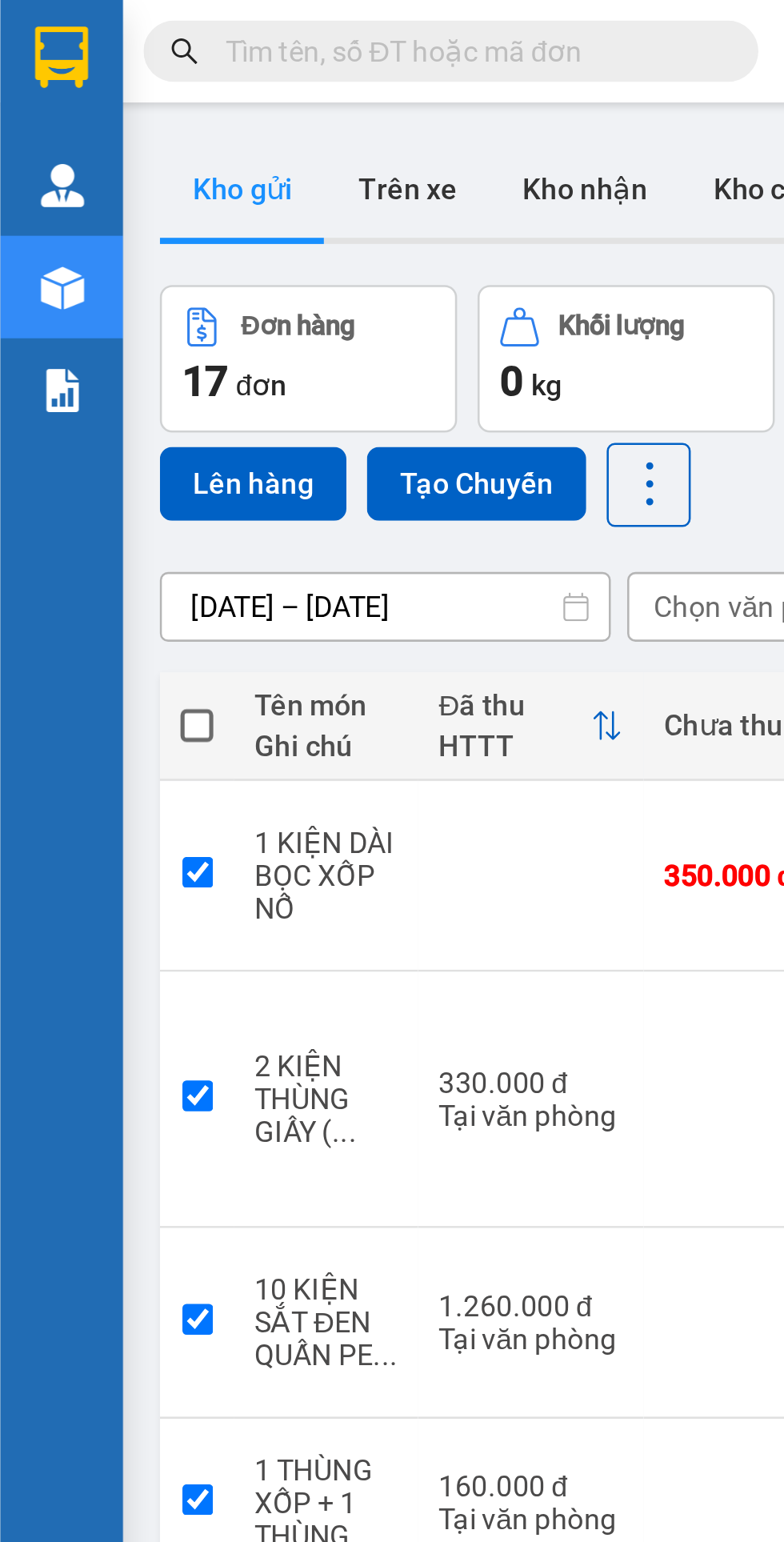
checkbox input "true"
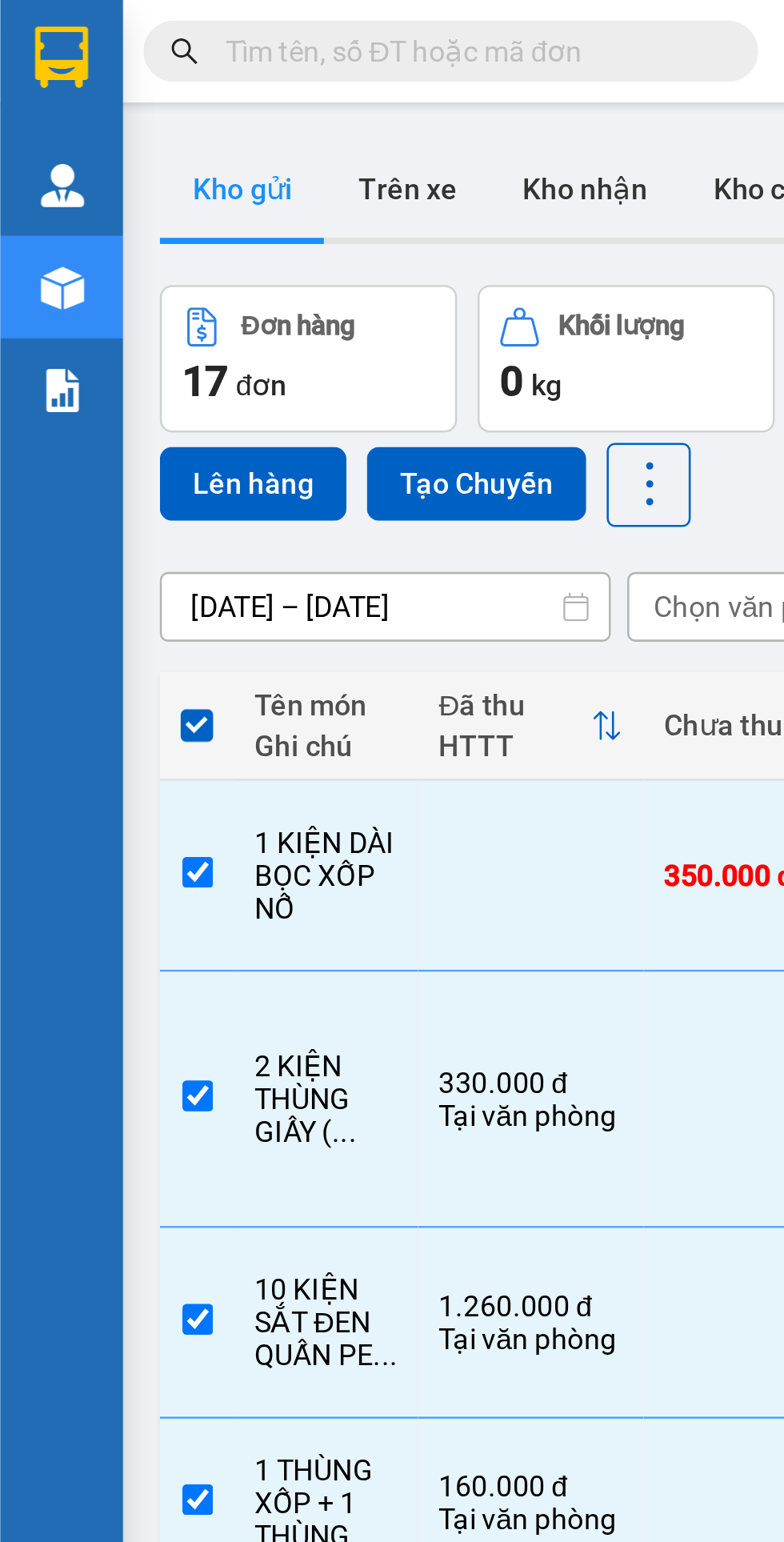
click at [94, 183] on button "Lên hàng" at bounding box center [98, 189] width 73 height 29
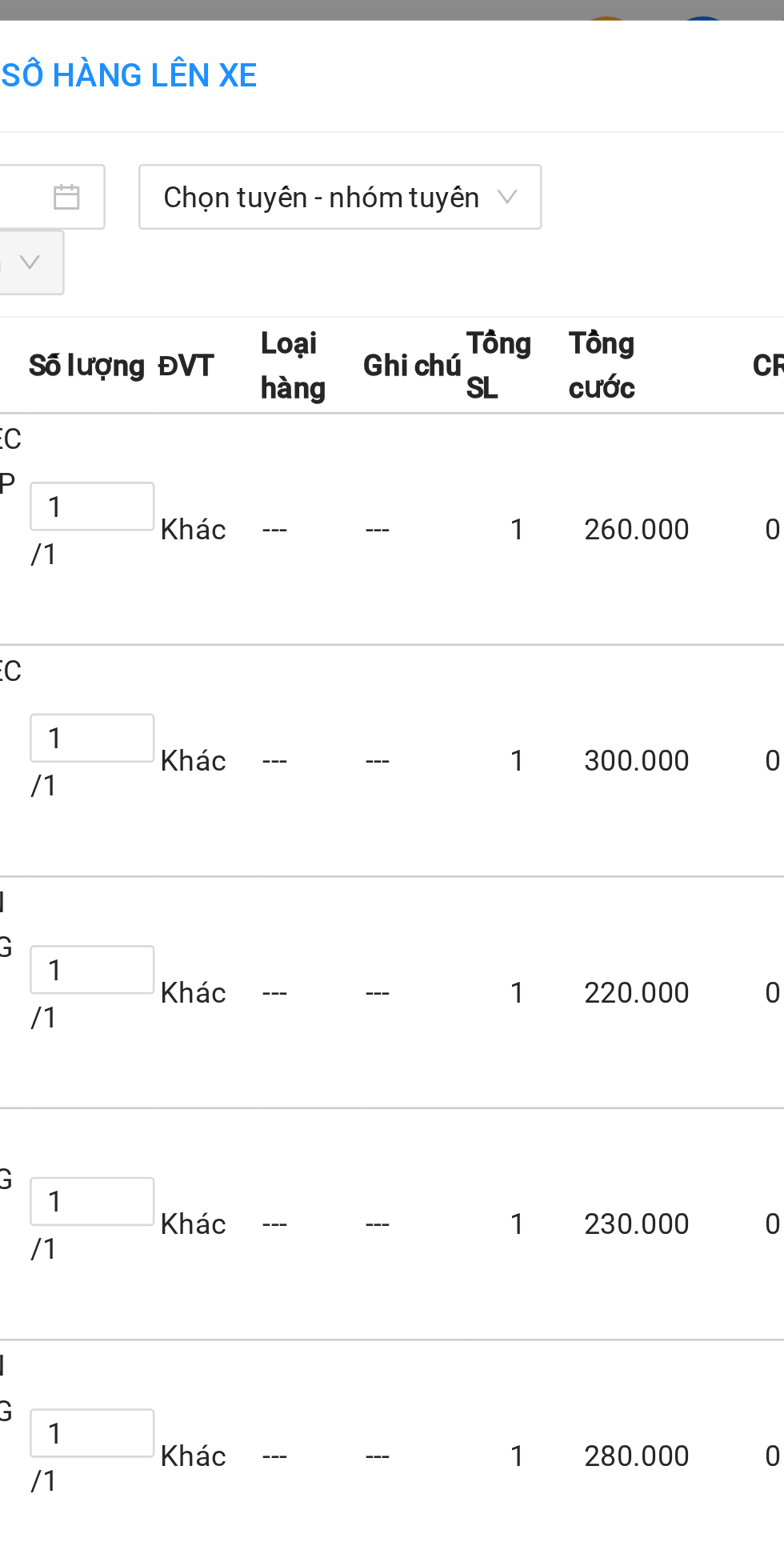
click at [252, 71] on span "Chọn tuyến - nhóm tuyến" at bounding box center [231, 77] width 139 height 24
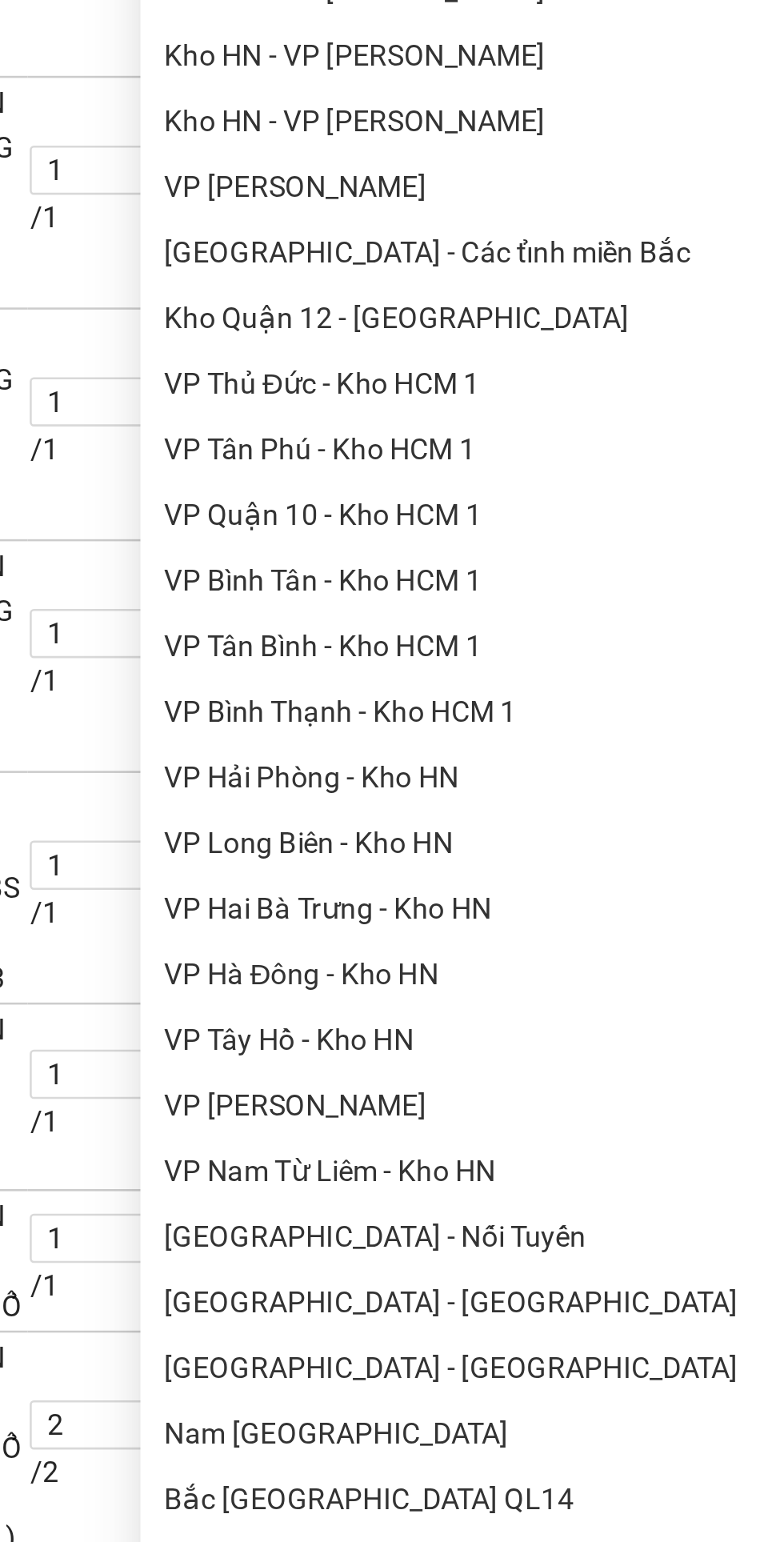
scroll to position [315, 0]
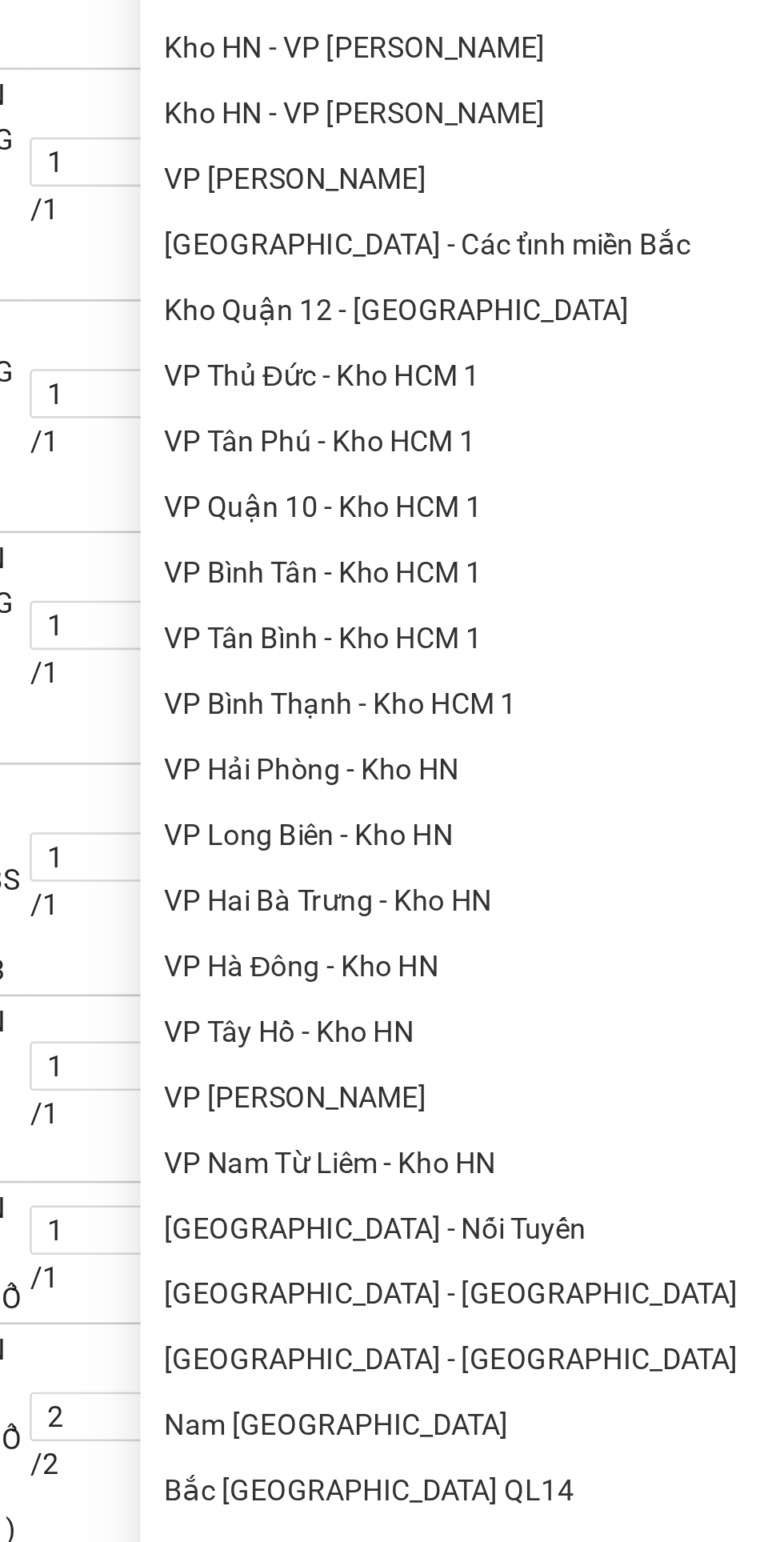
click at [249, 251] on li "VP Tân Bình - Kho HCM 1" at bounding box center [337, 249] width 368 height 26
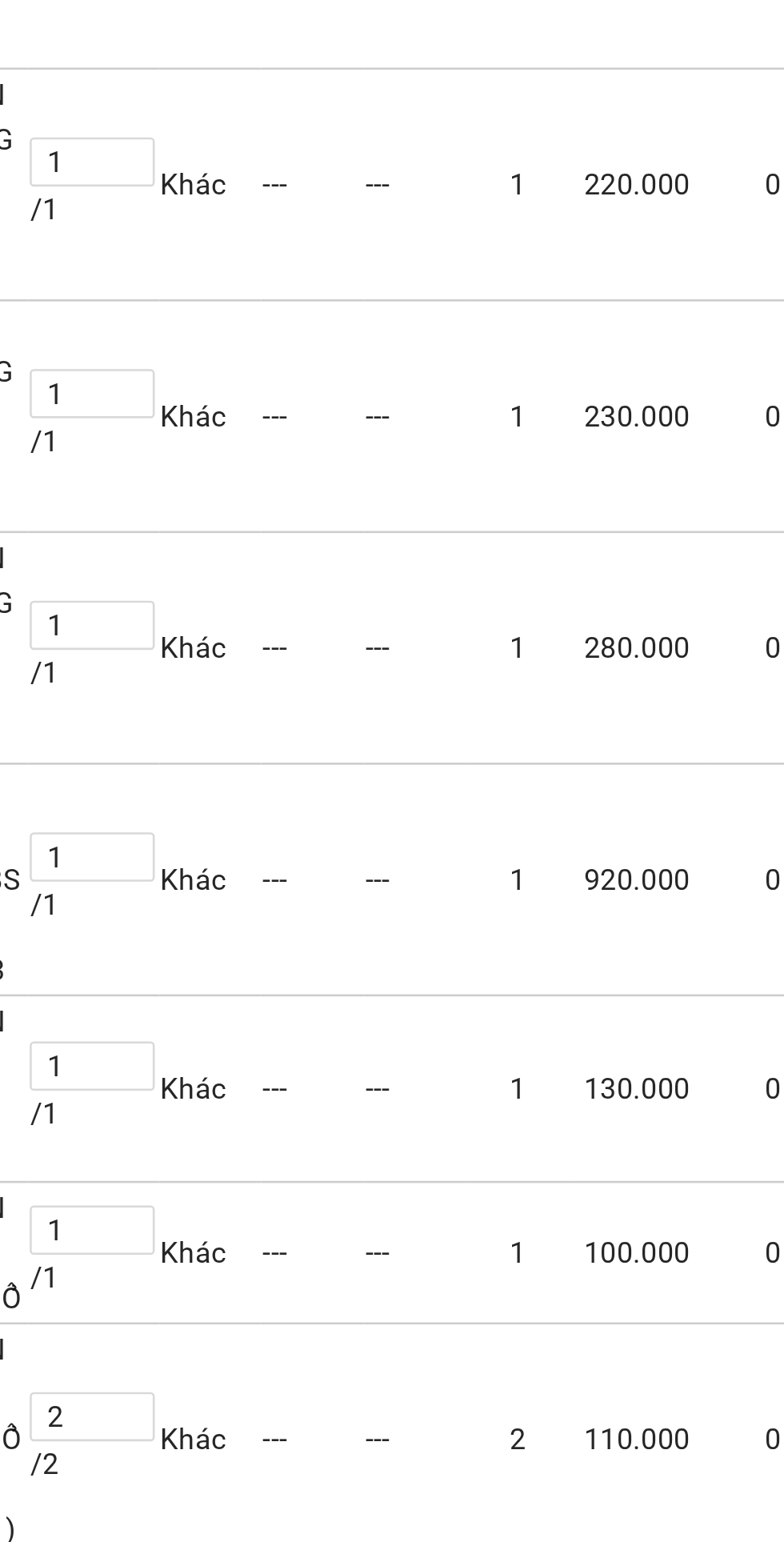
scroll to position [0, 0]
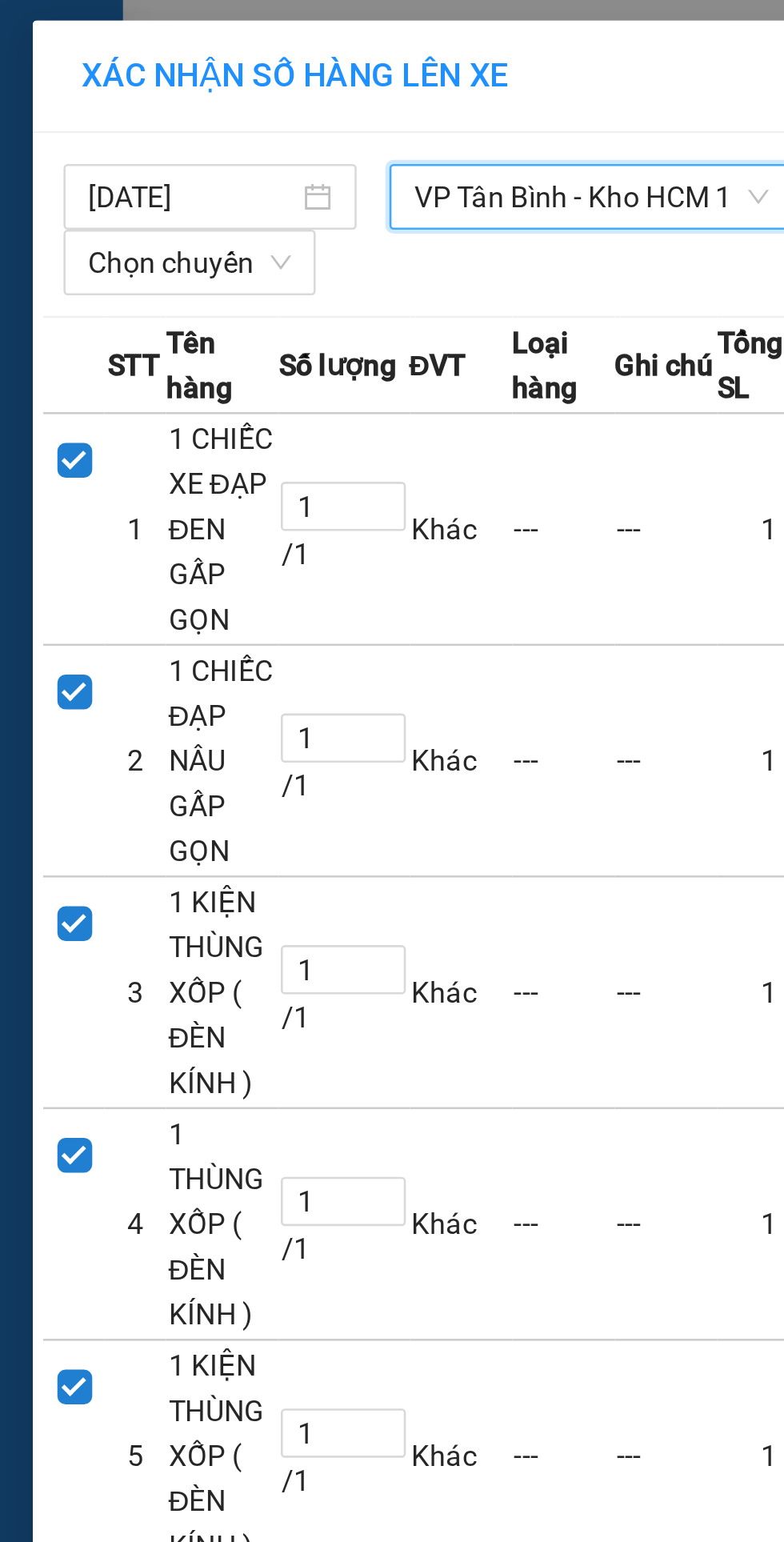
click at [81, 102] on span "Chọn chuyến" at bounding box center [73, 102] width 79 height 24
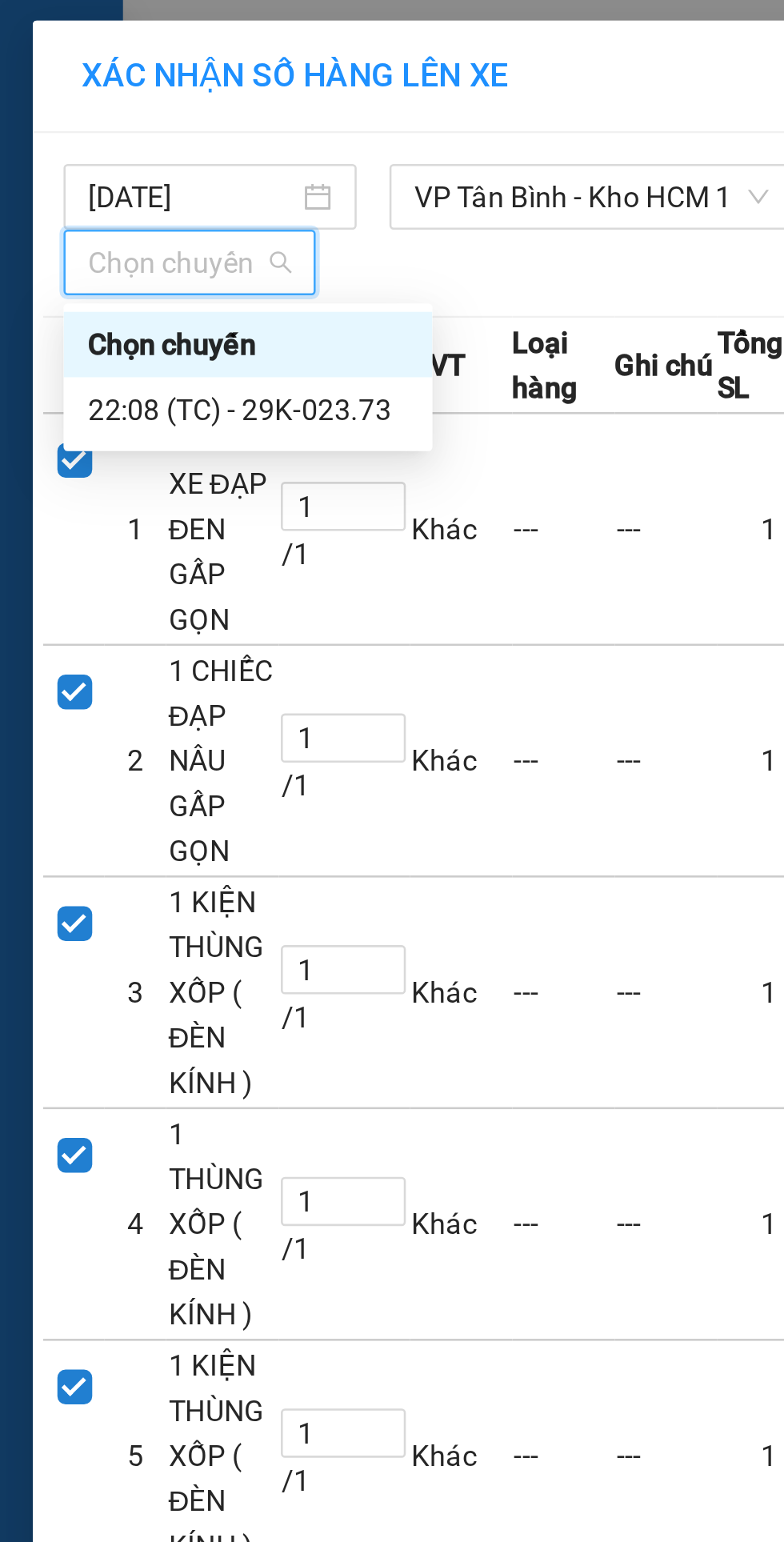
click at [129, 155] on div "22:08 (TC) - 29K-023.73" at bounding box center [96, 160] width 125 height 18
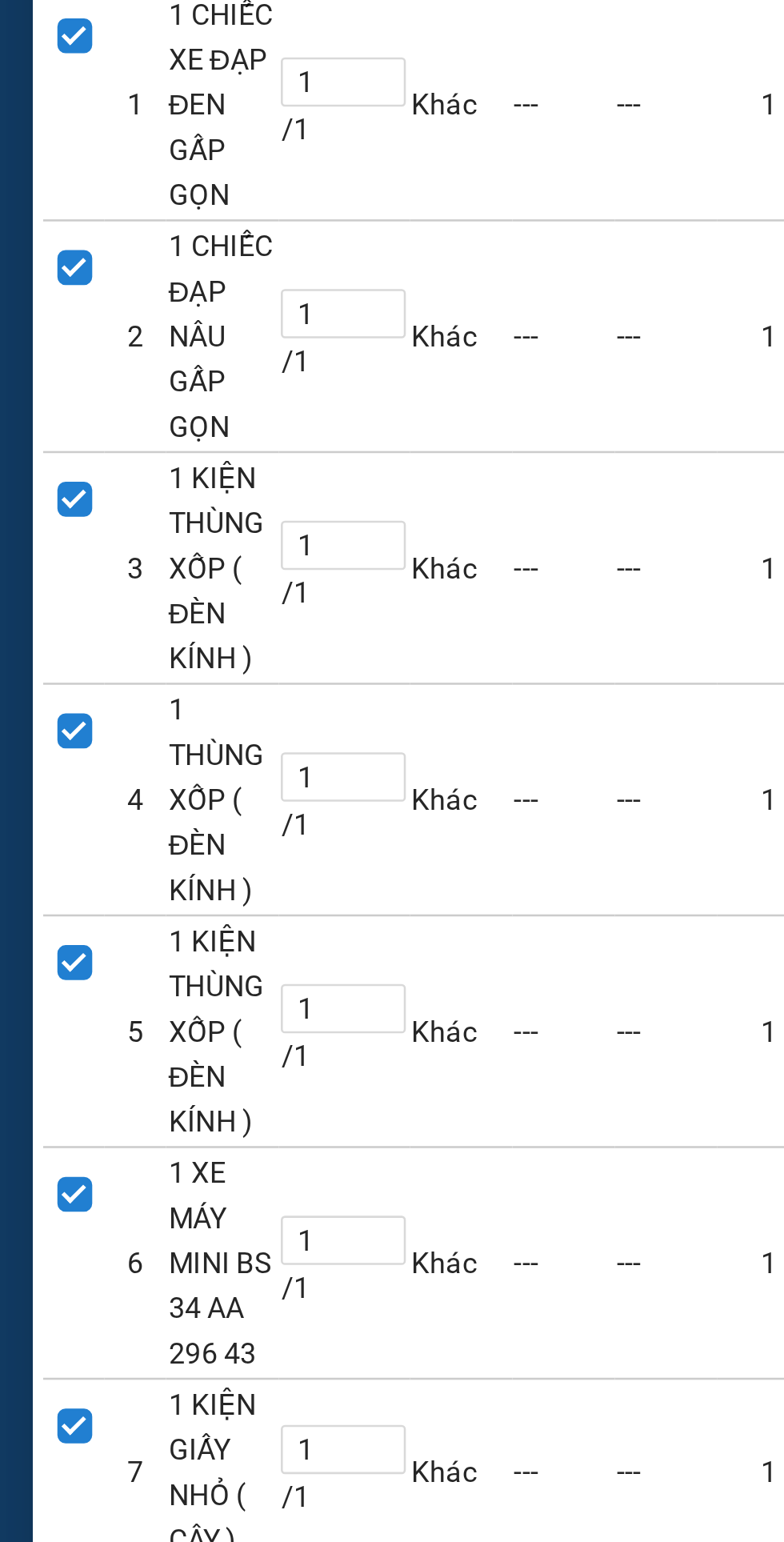
scroll to position [416, 0]
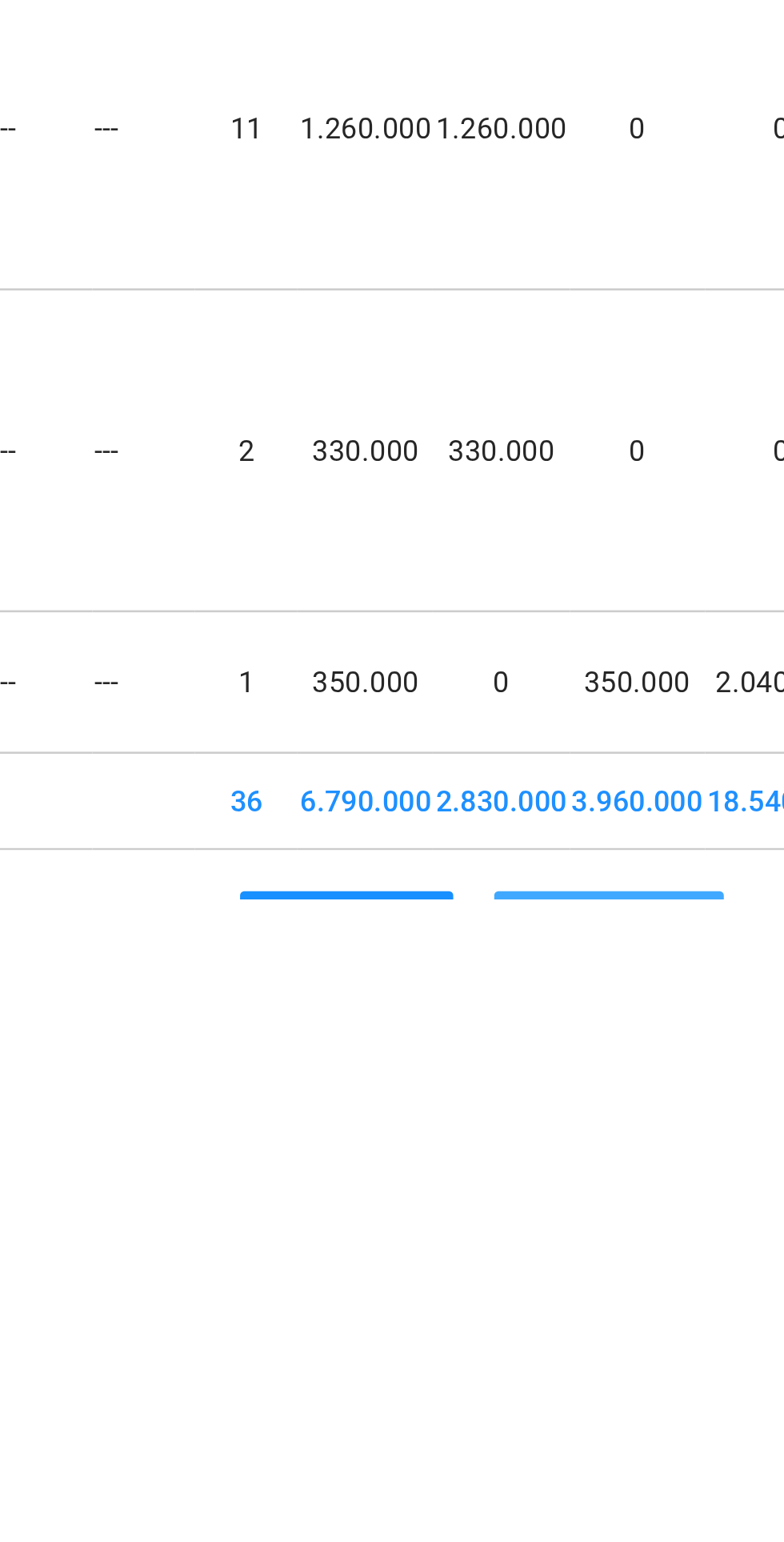
click at [444, 1541] on span "Lên hàng" at bounding box center [450, 1552] width 46 height 18
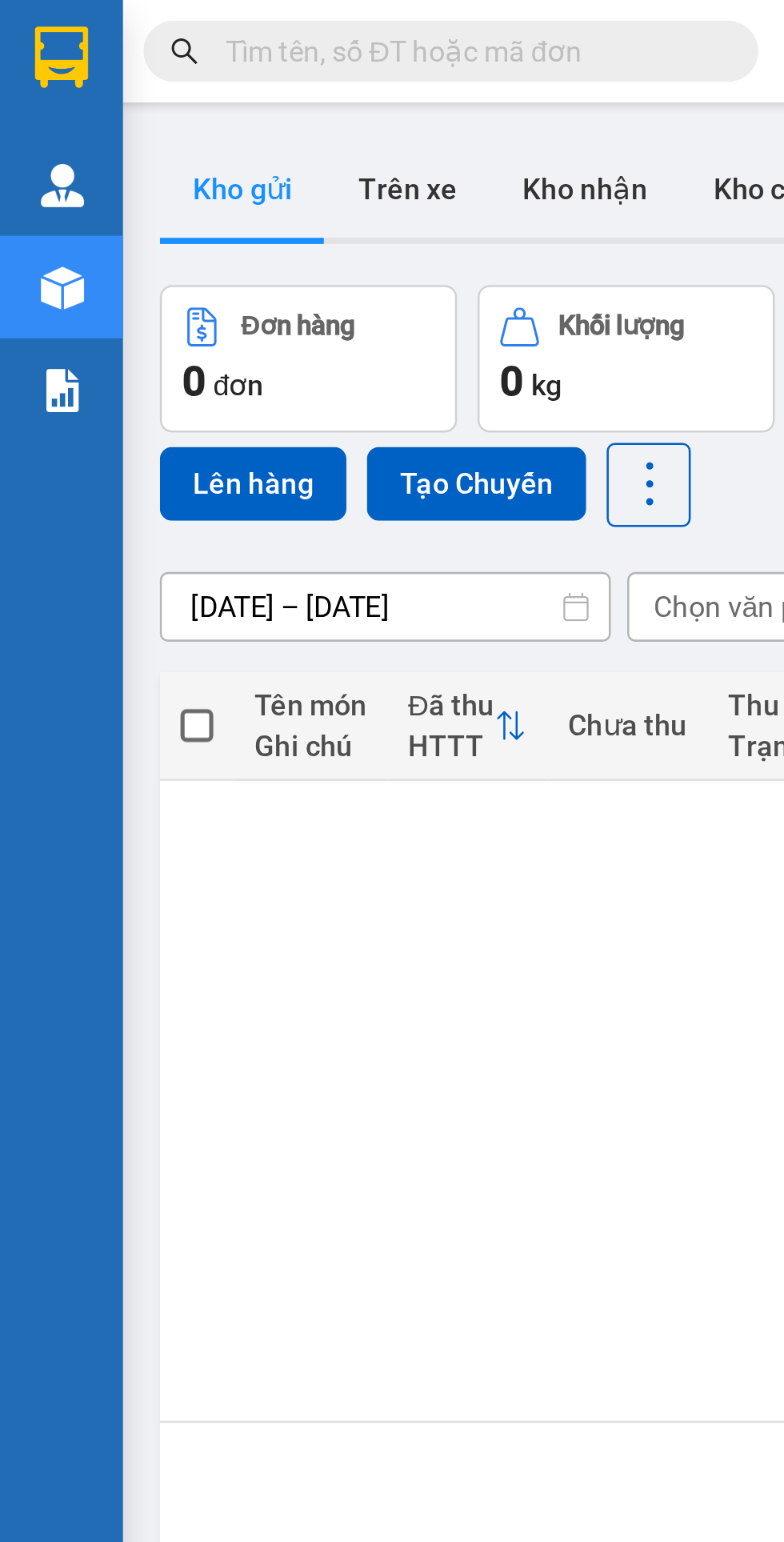
click at [25, 145] on img at bounding box center [24, 152] width 17 height 17
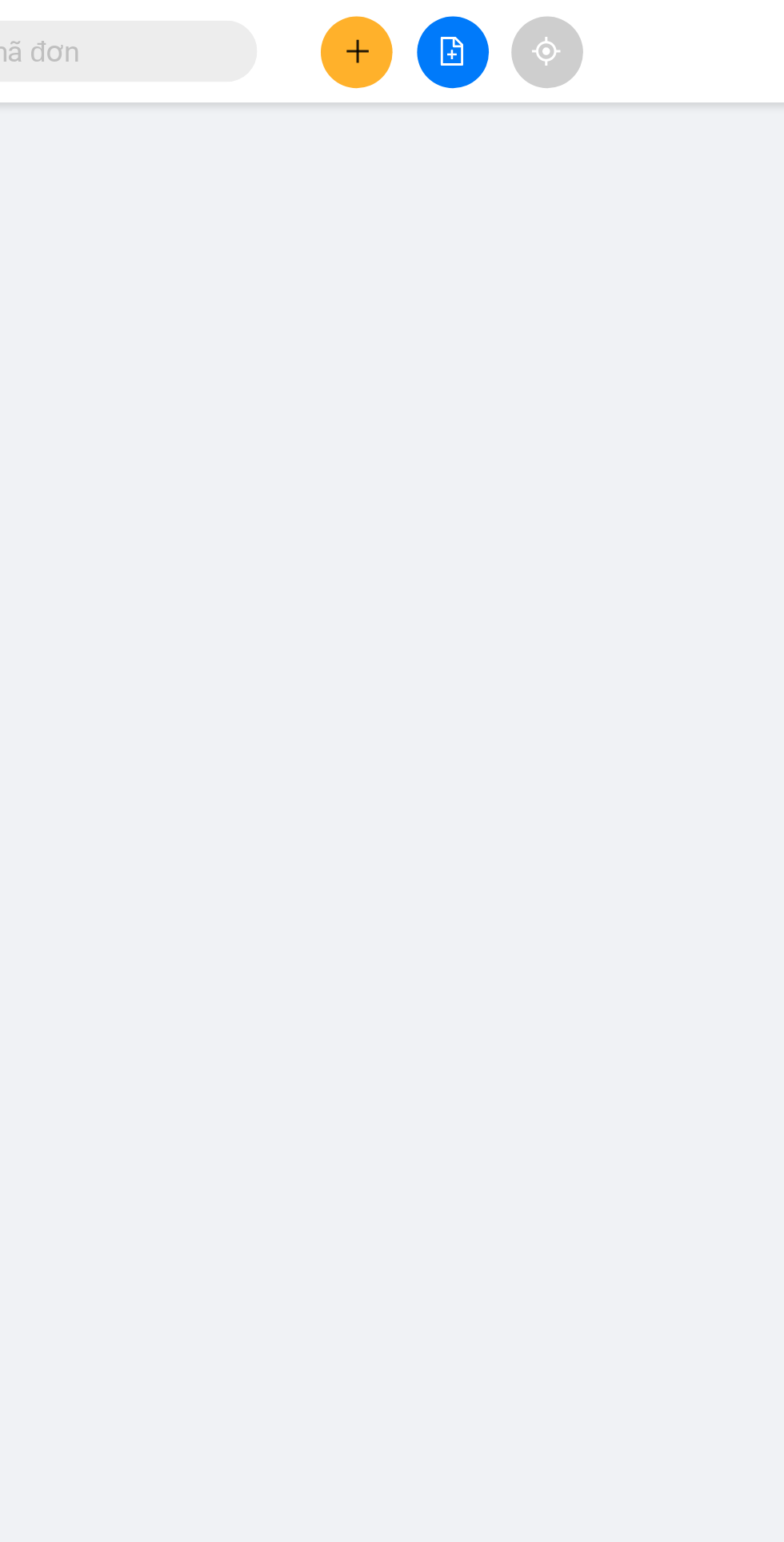
click at [372, 12] on button at bounding box center [373, 20] width 28 height 28
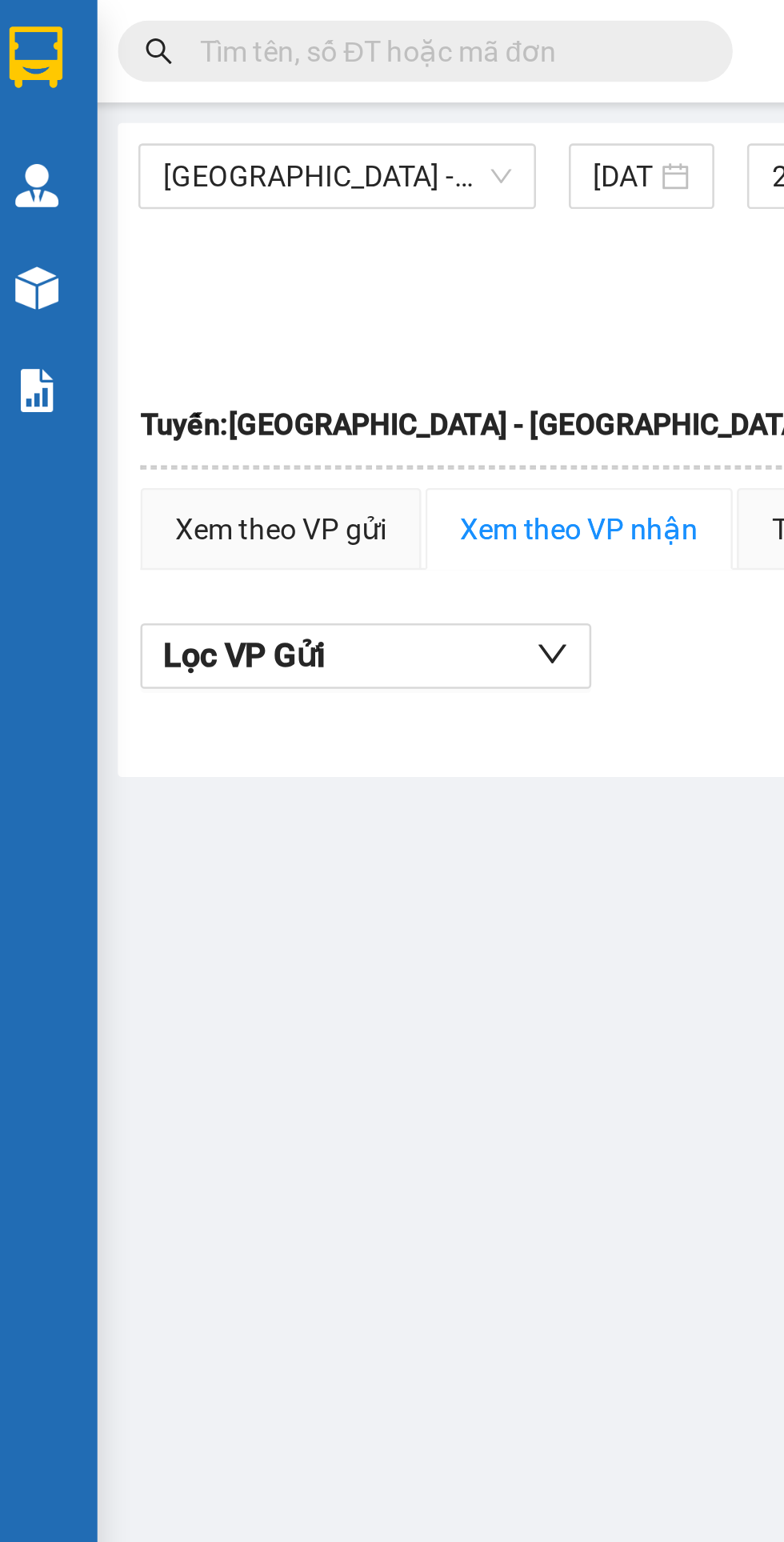
click at [148, 66] on span "[GEOGRAPHIC_DATA] - [GEOGRAPHIC_DATA]" at bounding box center [142, 69] width 136 height 24
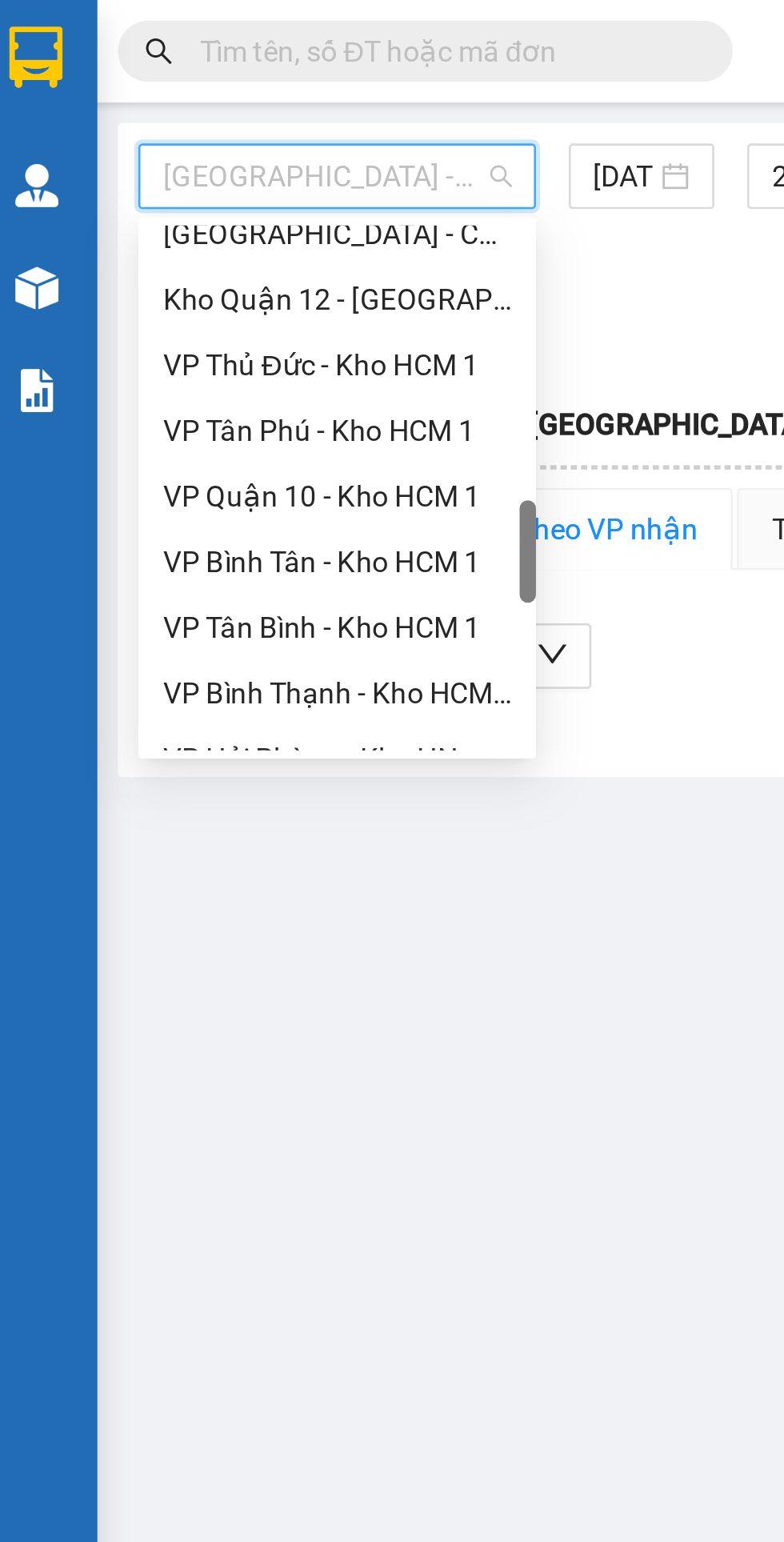
scroll to position [652, 0]
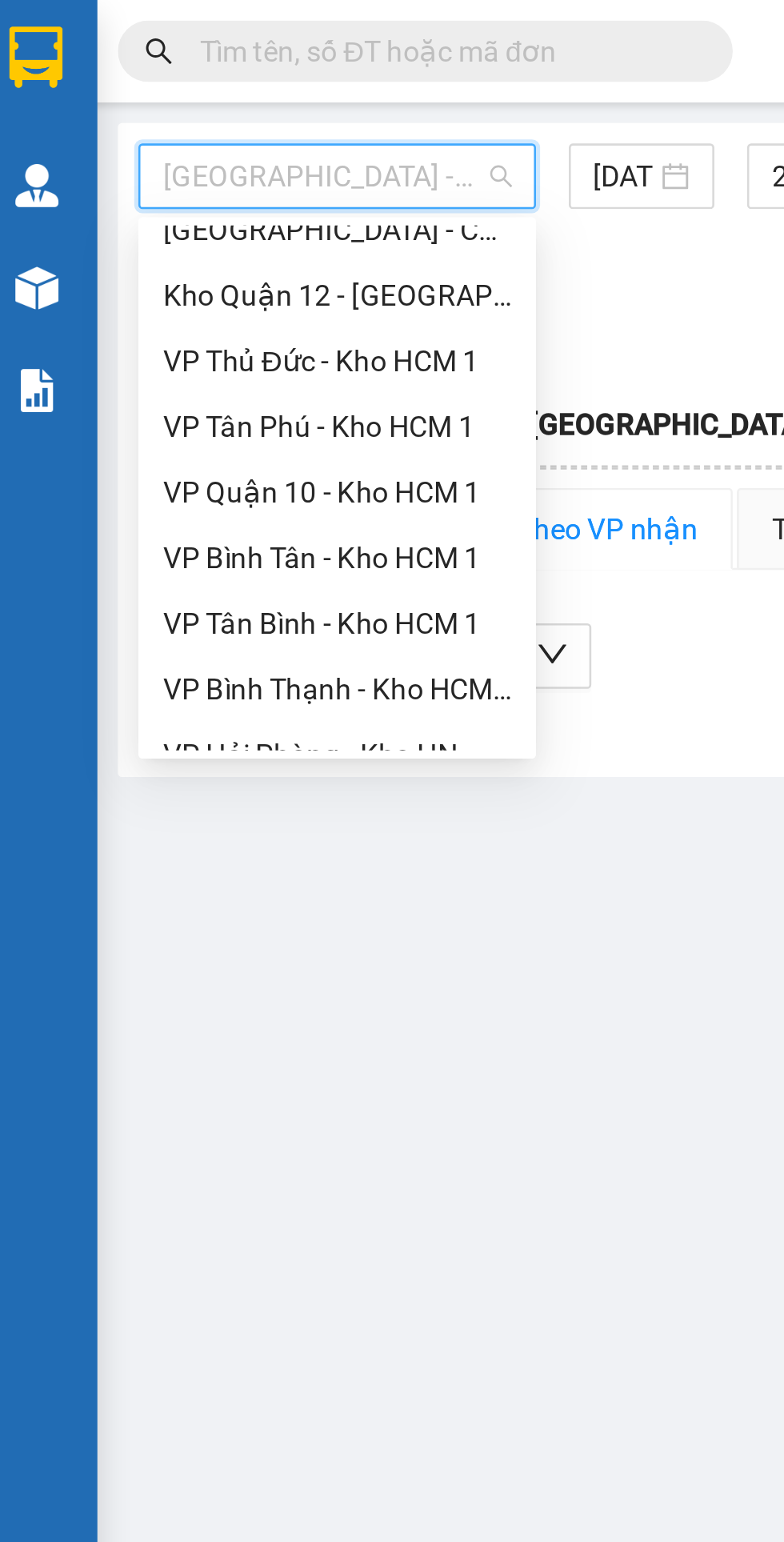
click at [157, 244] on div "VP Tân Bình - Kho HCM 1" at bounding box center [142, 244] width 136 height 18
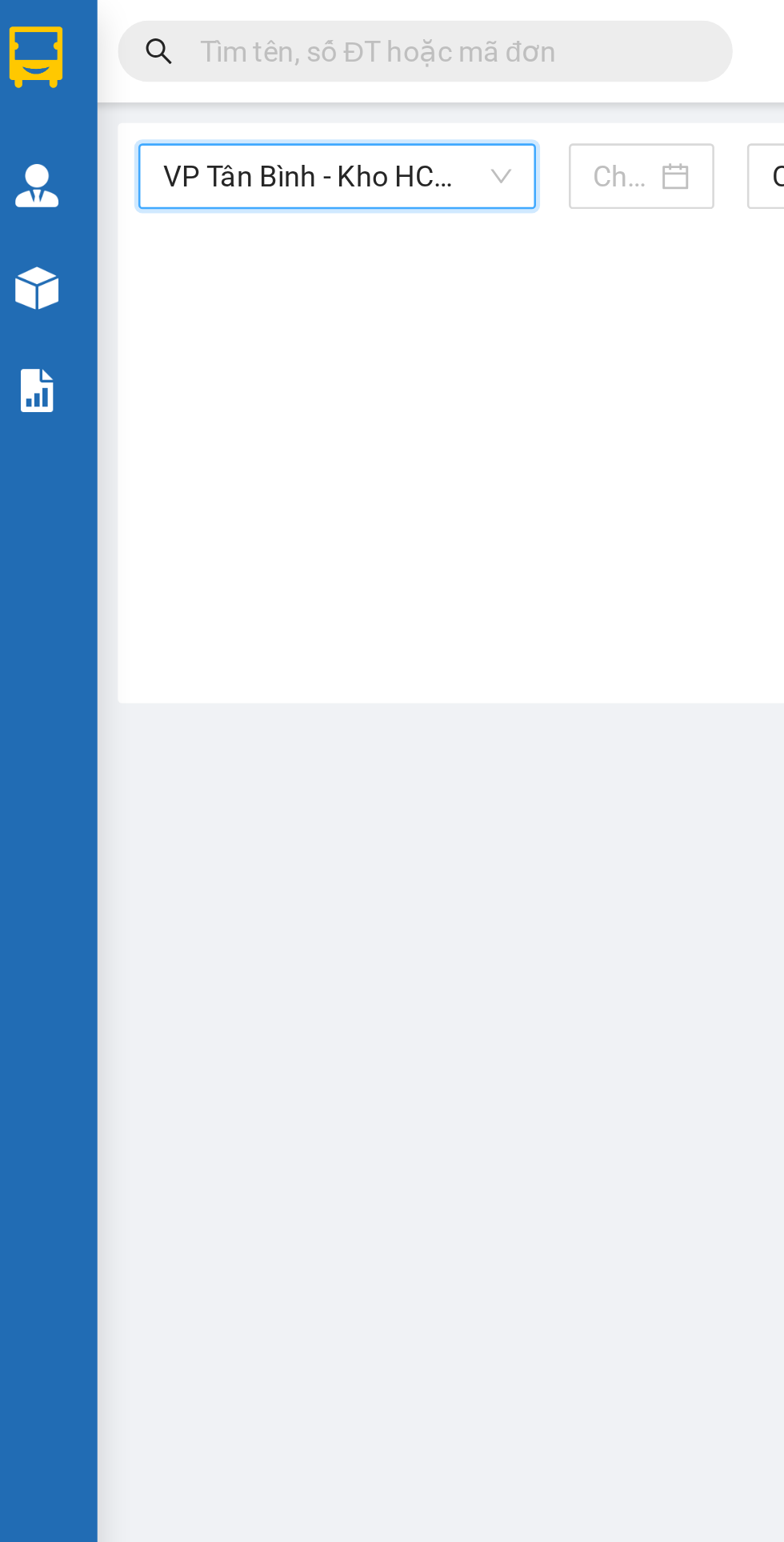
type input "[DATE]"
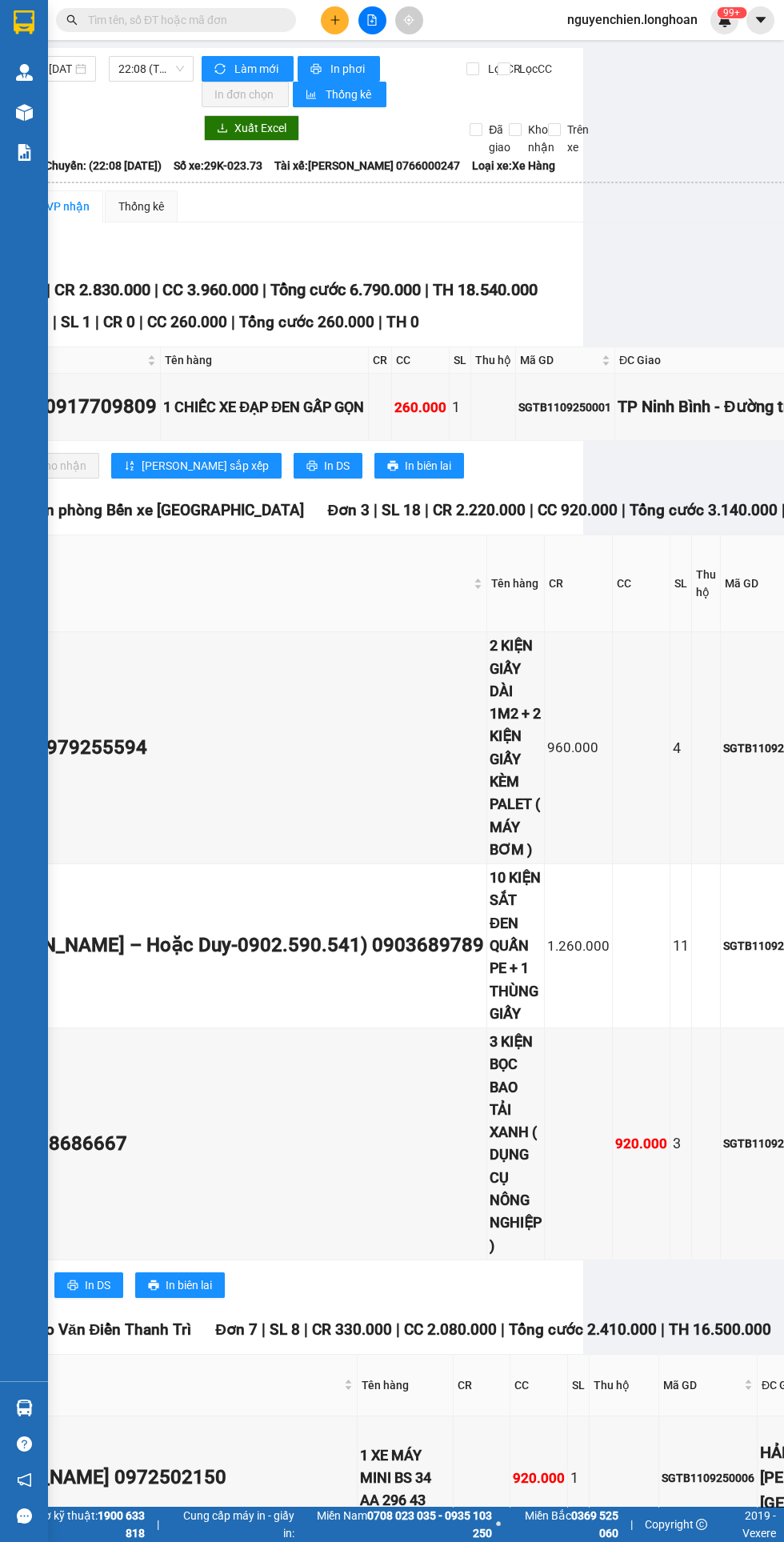
scroll to position [0, 196]
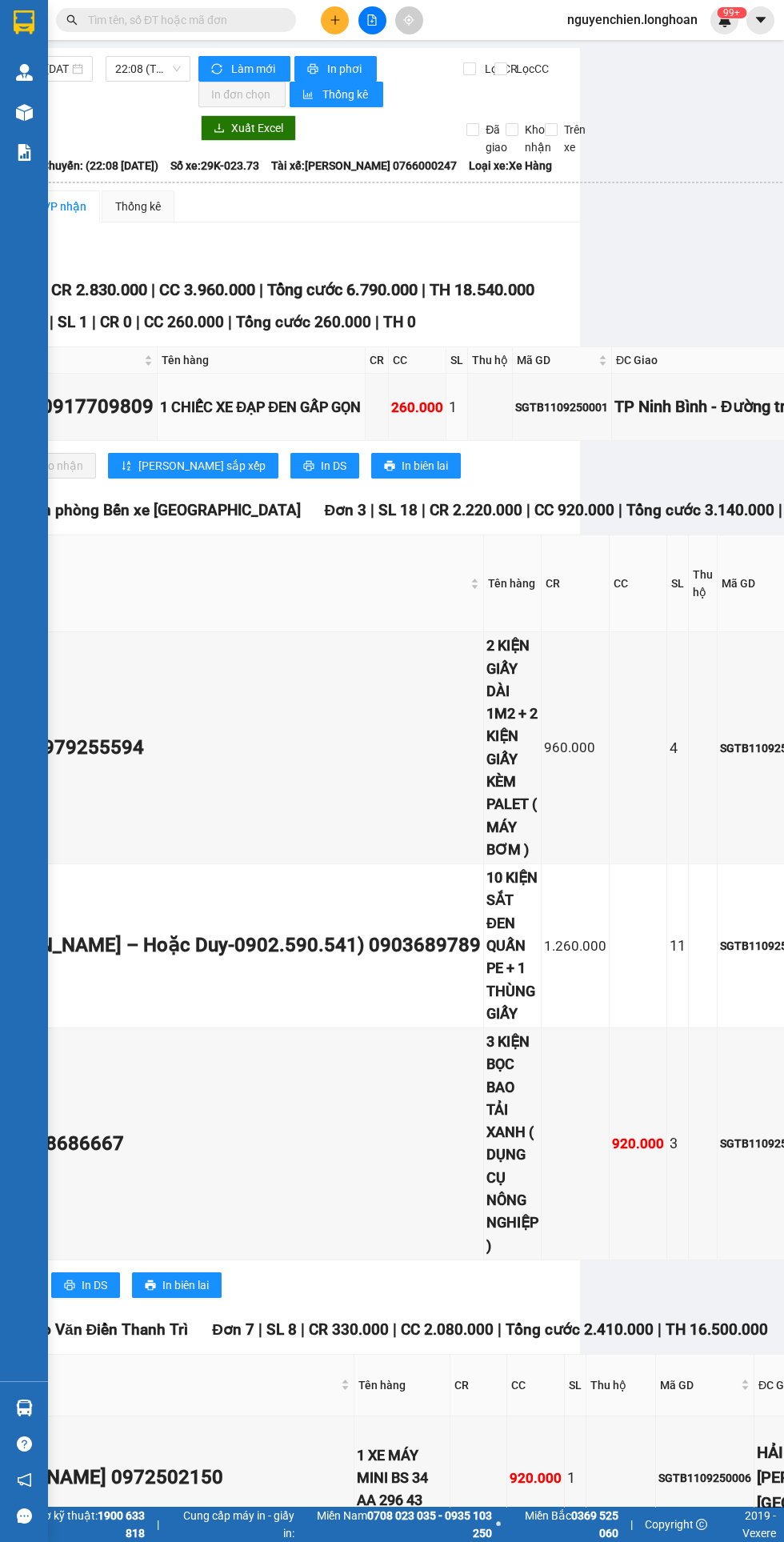
click at [186, 20] on input "text" at bounding box center [182, 20] width 189 height 18
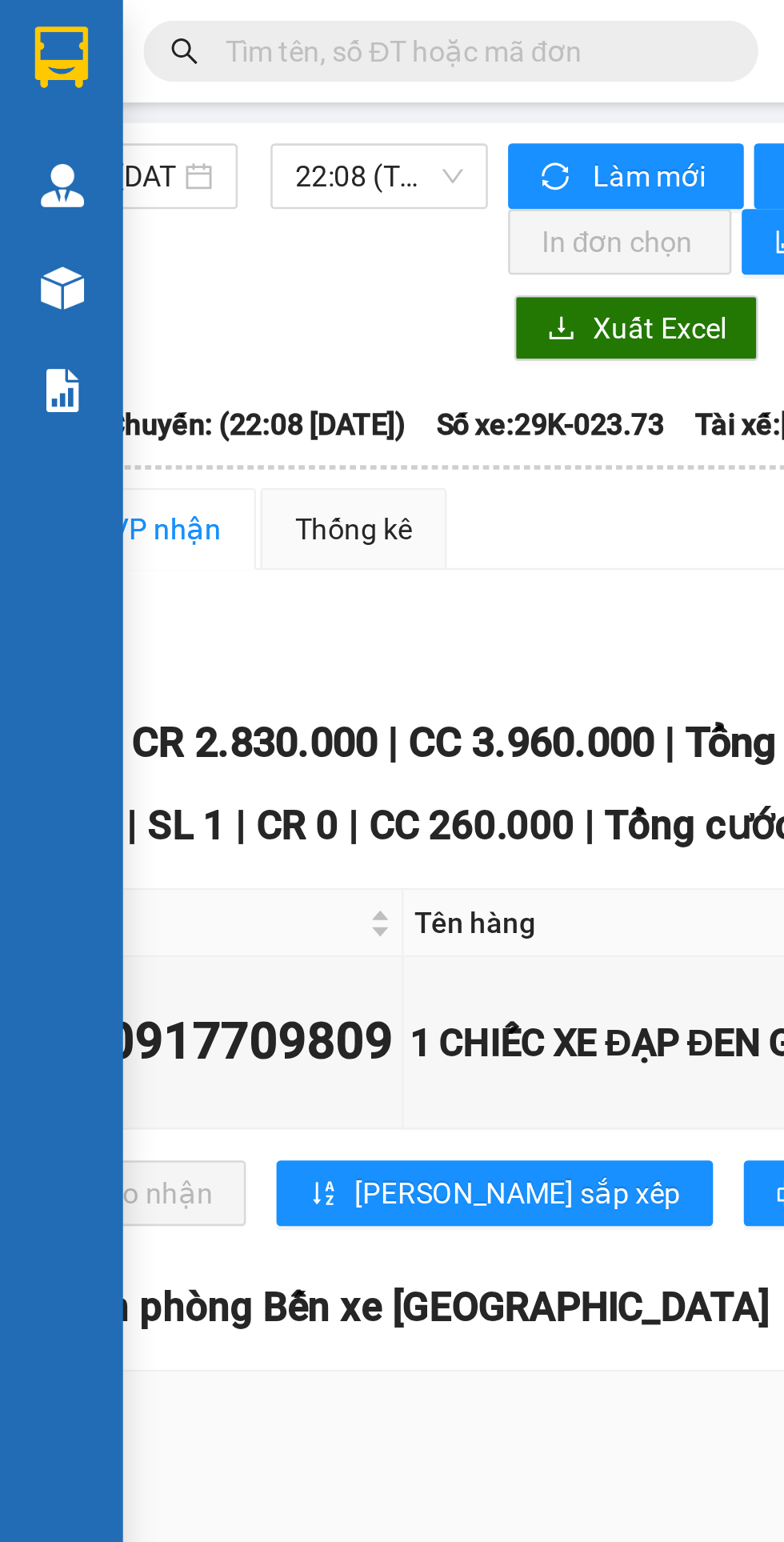
paste input "SGTB1109250001"
type input "SGTB1109250001"
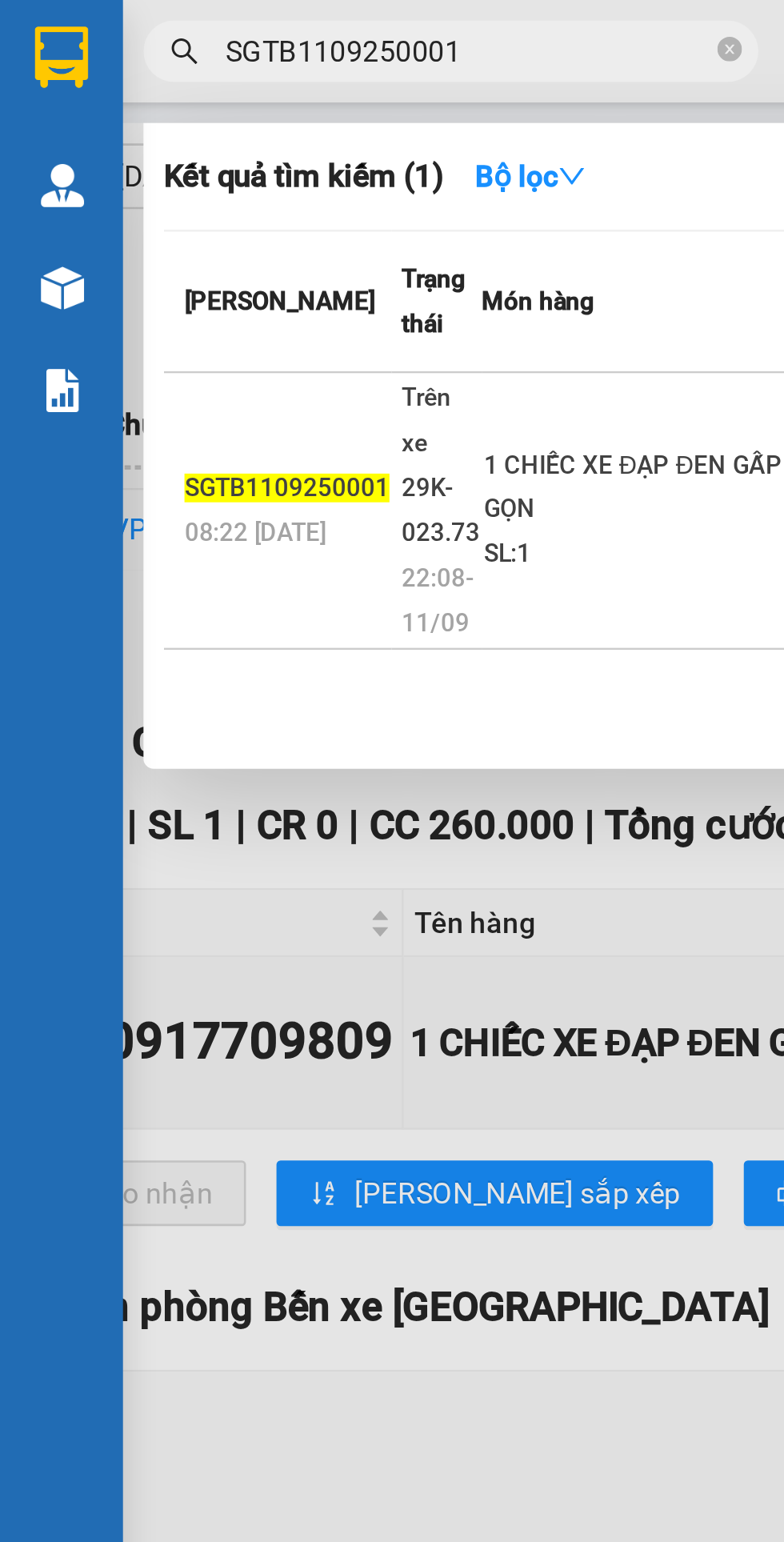
click at [215, 16] on input "SGTB1109250001" at bounding box center [182, 20] width 189 height 18
click at [280, 18] on icon "close-circle" at bounding box center [285, 19] width 10 height 10
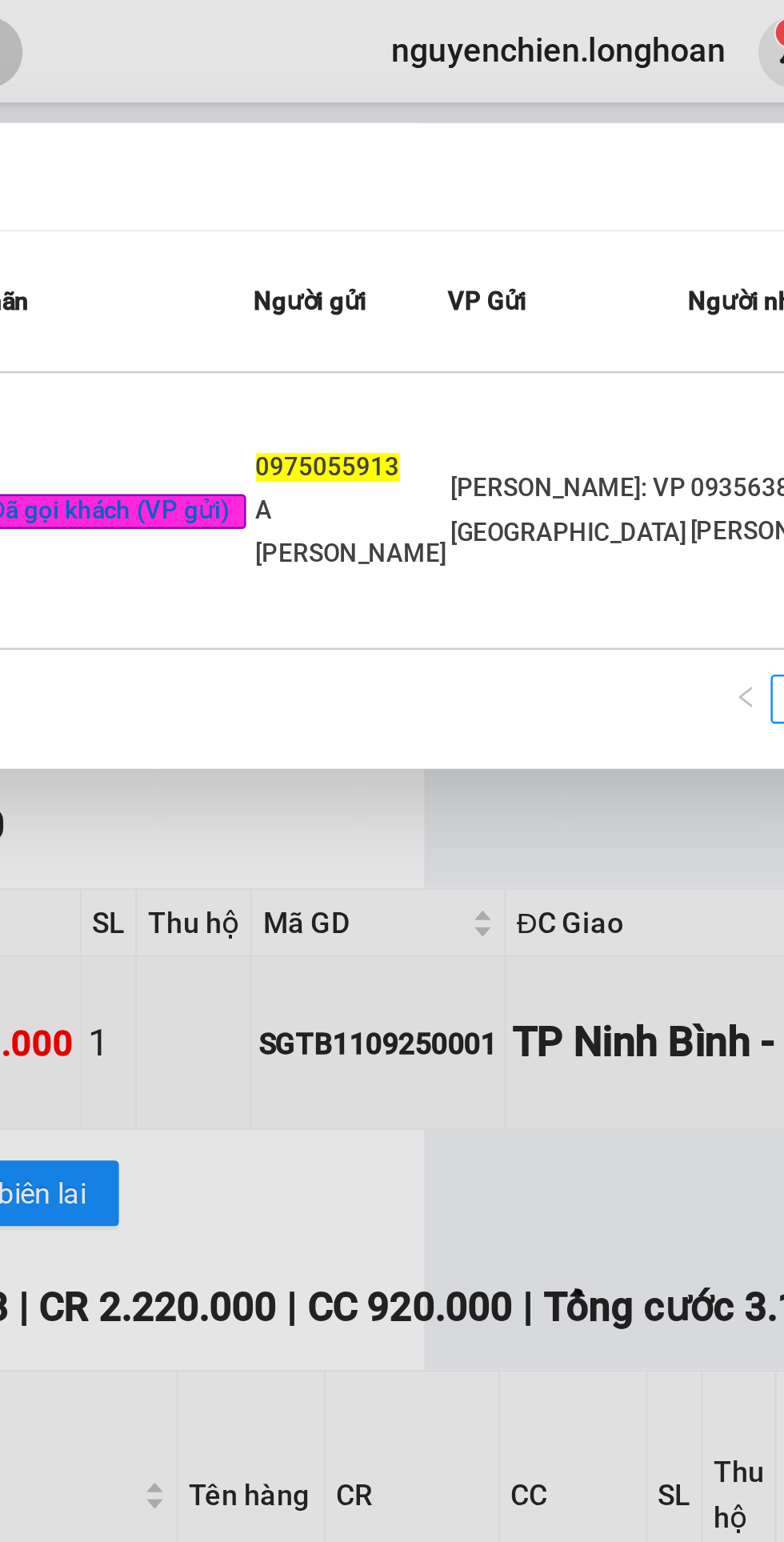
type input "0975055913"
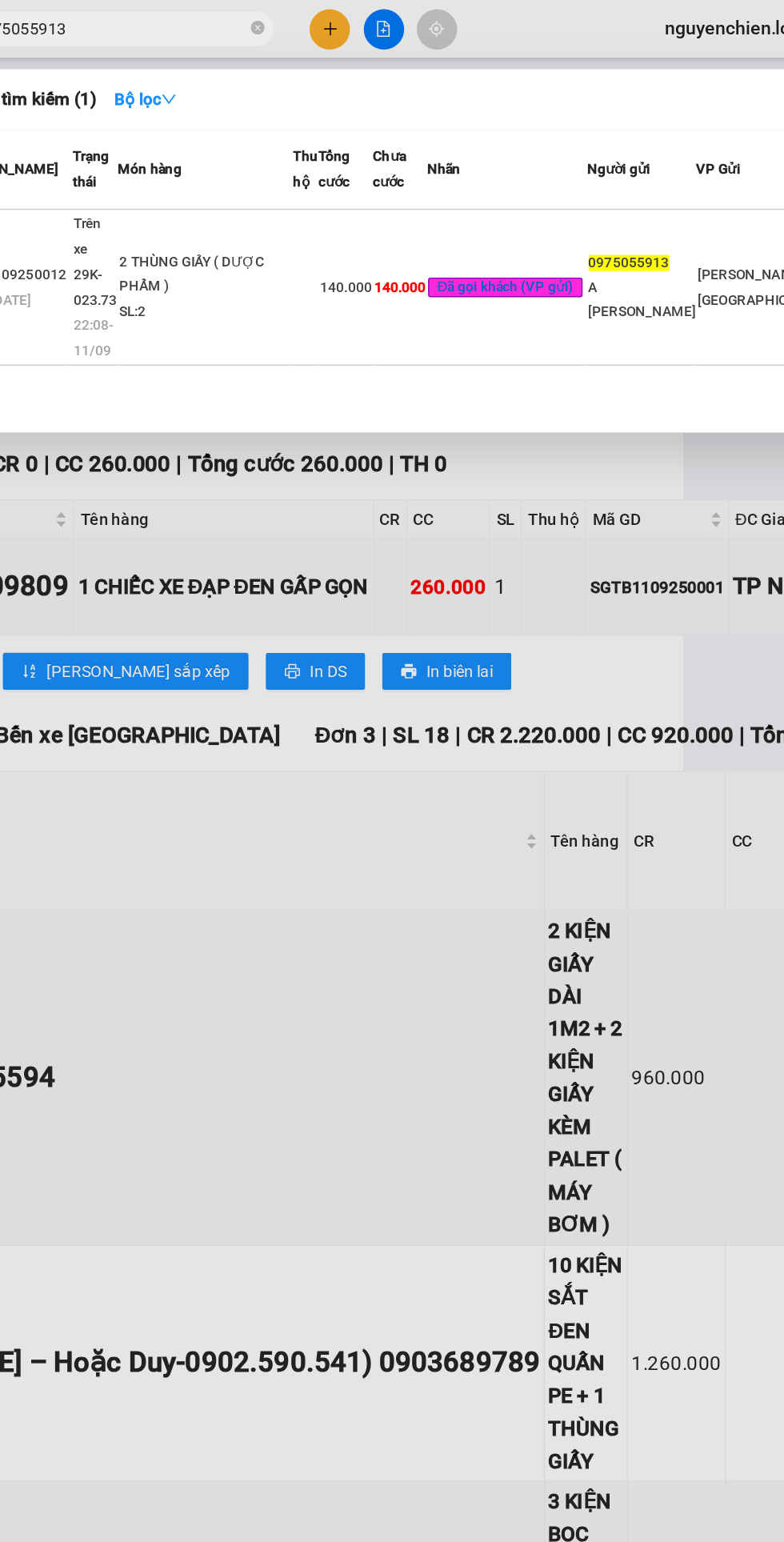
scroll to position [122, 0]
